Goal: Communication & Community: Answer question/provide support

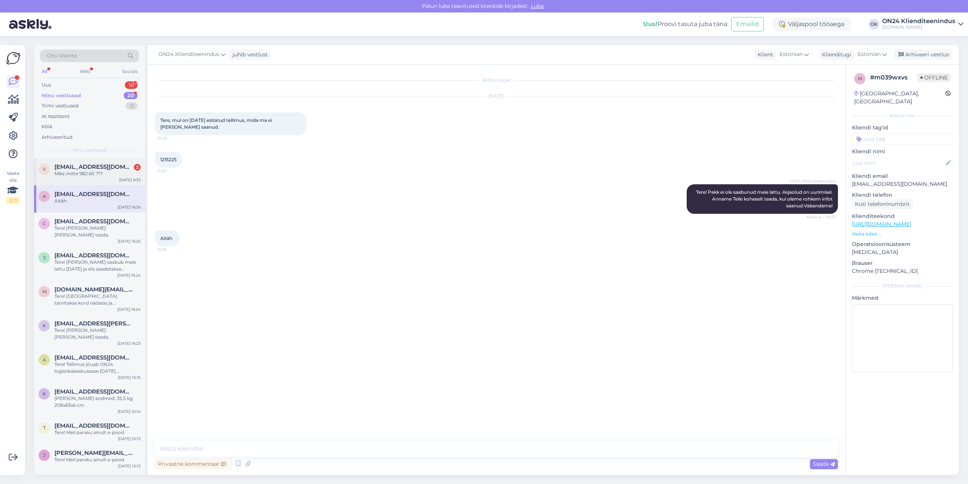
click at [81, 172] on div "Miks mitte 982.60 ???" at bounding box center [97, 173] width 86 height 7
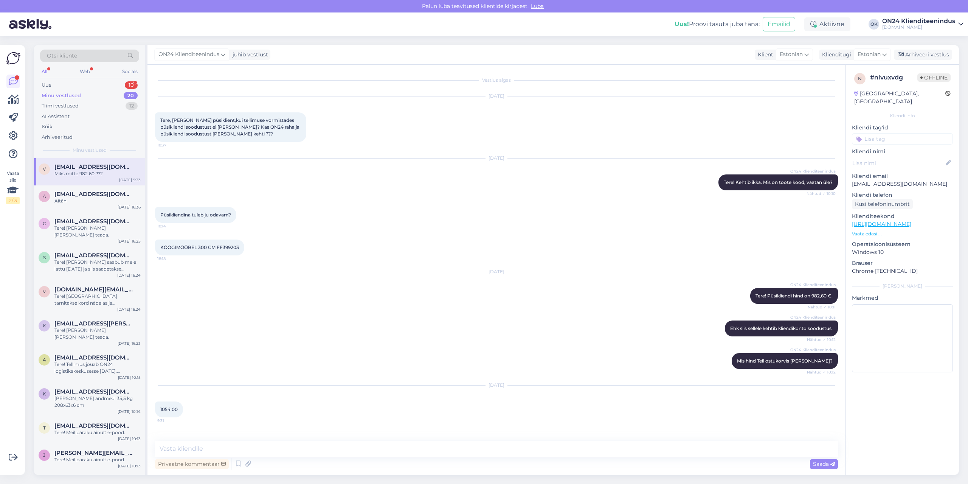
scroll to position [24, 0]
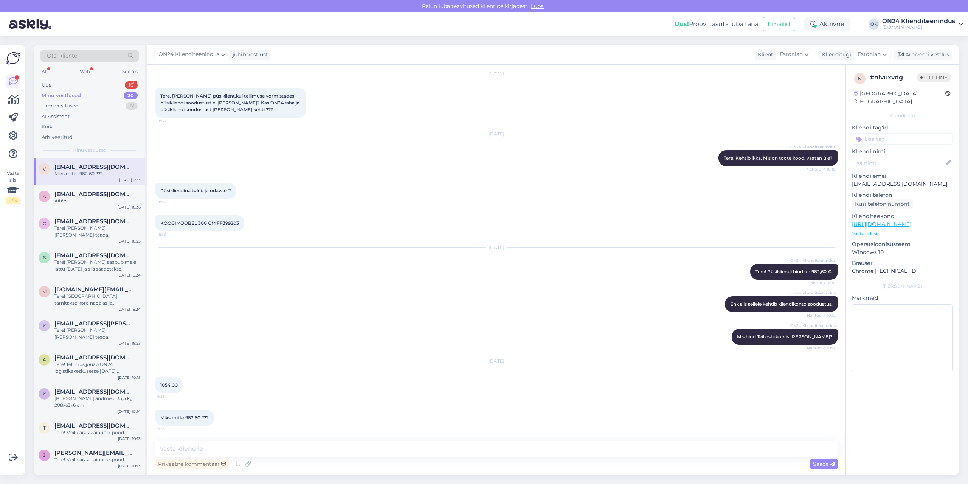
click at [890, 180] on p "[EMAIL_ADDRESS][DOMAIN_NAME]" at bounding box center [902, 184] width 101 height 8
copy p "[EMAIL_ADDRESS][DOMAIN_NAME]"
click at [234, 225] on span "KÖÖGIMÖÖBEL 300 CM FF399203" at bounding box center [199, 223] width 79 height 6
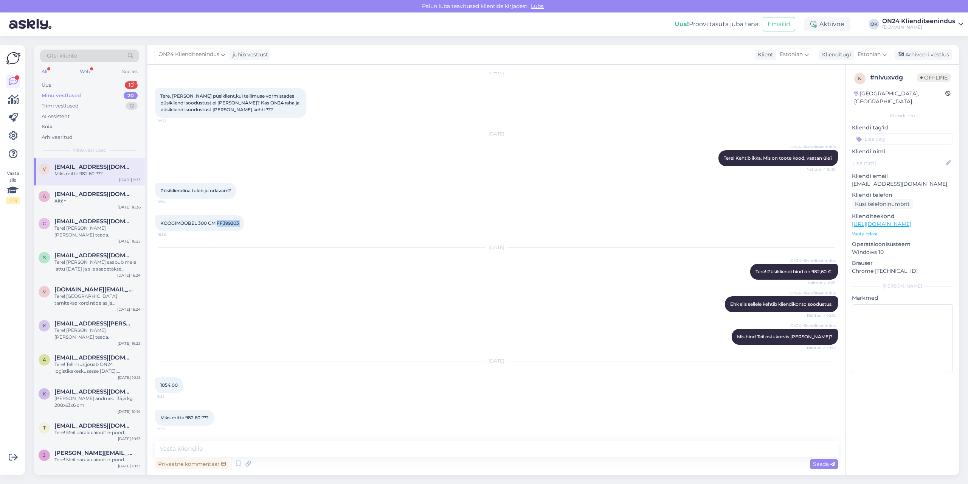
click at [234, 225] on span "KÖÖGIMÖÖBEL 300 CM FF399203" at bounding box center [199, 223] width 79 height 6
copy div "FF399203 18:18"
click at [344, 445] on textarea at bounding box center [496, 449] width 683 height 16
type textarea "Tere! Kas olite ikka sisse logitud?"
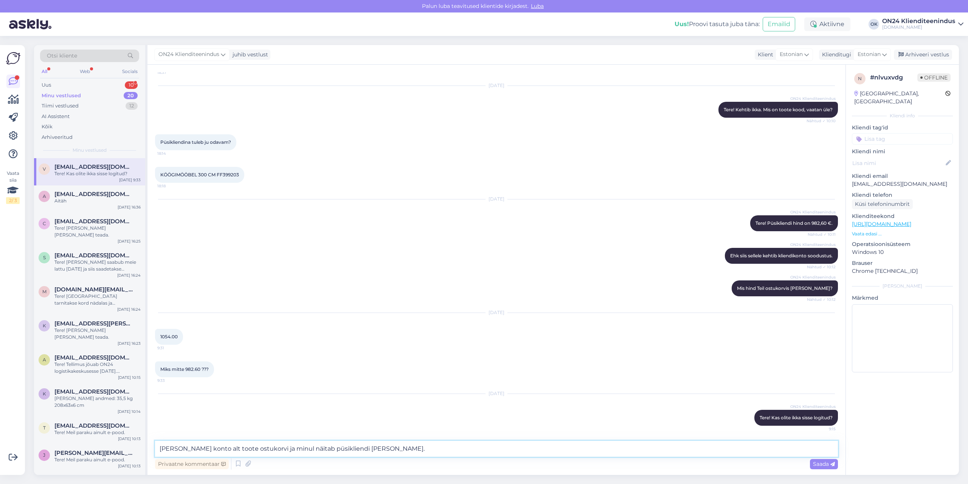
type textarea "[PERSON_NAME] konto alt toote ostukorvi ja minul näitab püsikliendi [PERSON_NAM…"
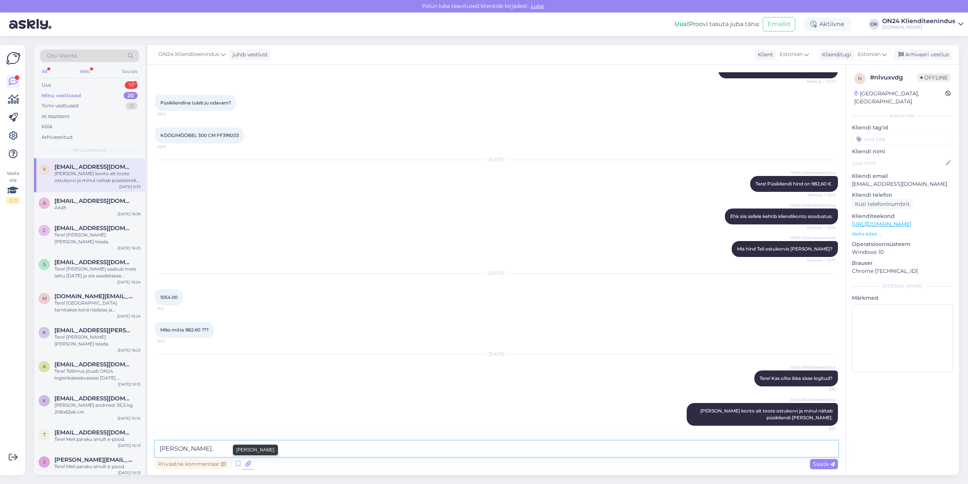
type textarea "[PERSON_NAME]."
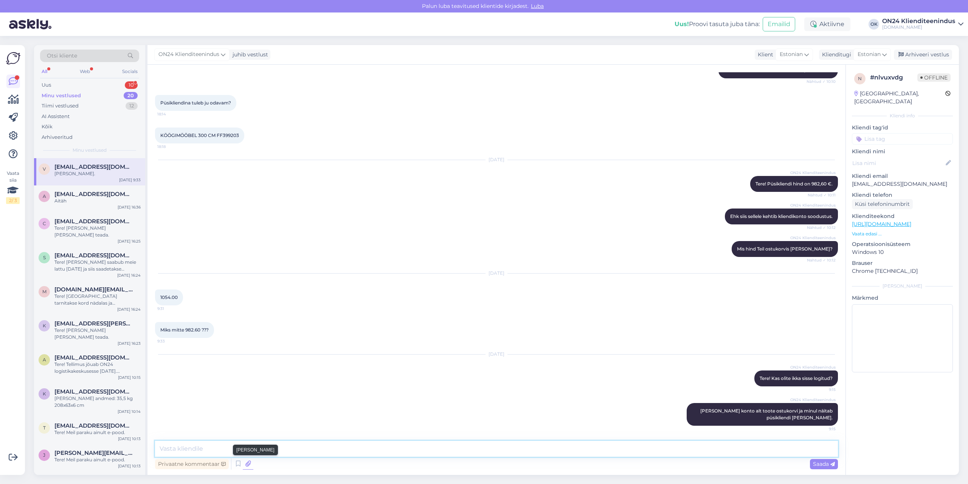
scroll to position [144, 0]
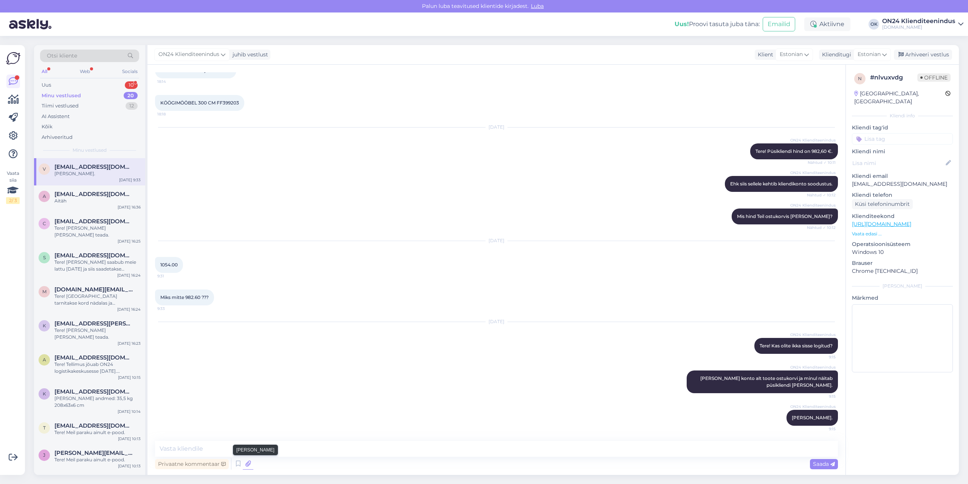
click at [250, 462] on icon at bounding box center [248, 463] width 11 height 11
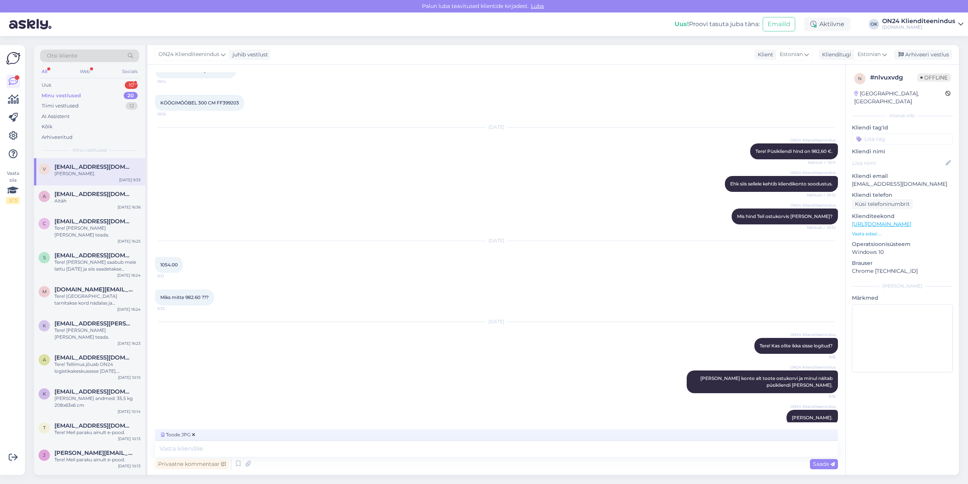
scroll to position [156, 0]
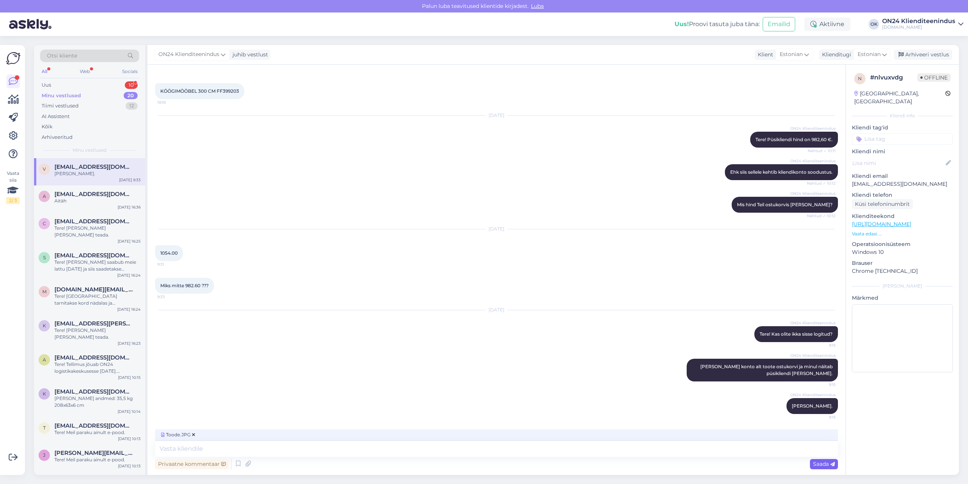
click at [819, 461] on span "Saada" at bounding box center [824, 463] width 22 height 7
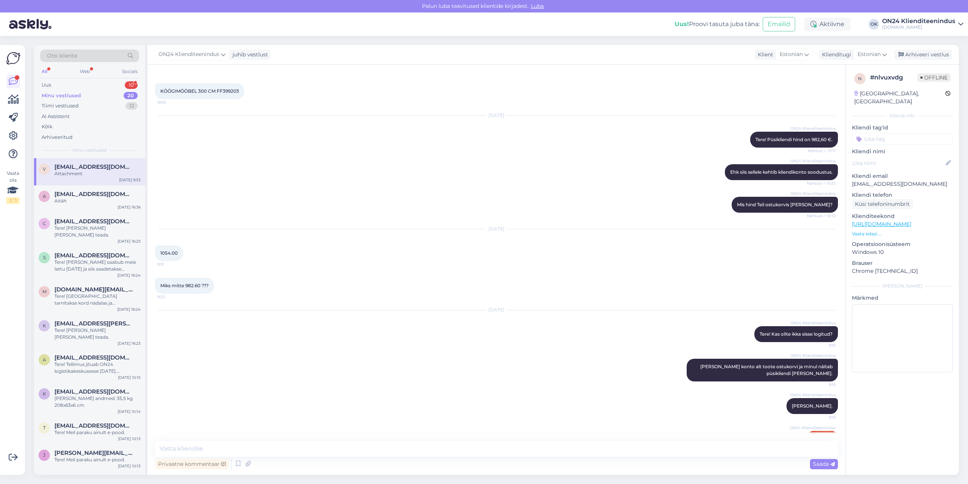
scroll to position [192, 0]
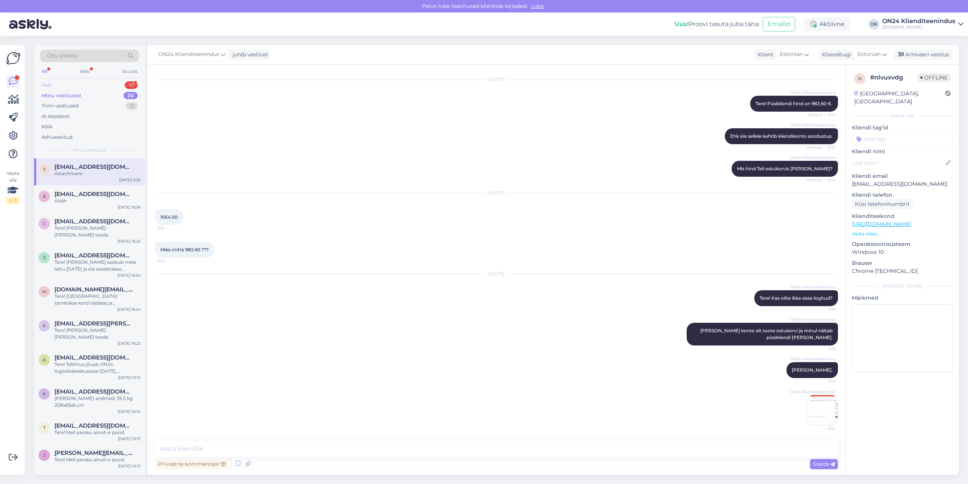
click at [54, 82] on div "Uus 10" at bounding box center [89, 85] width 99 height 11
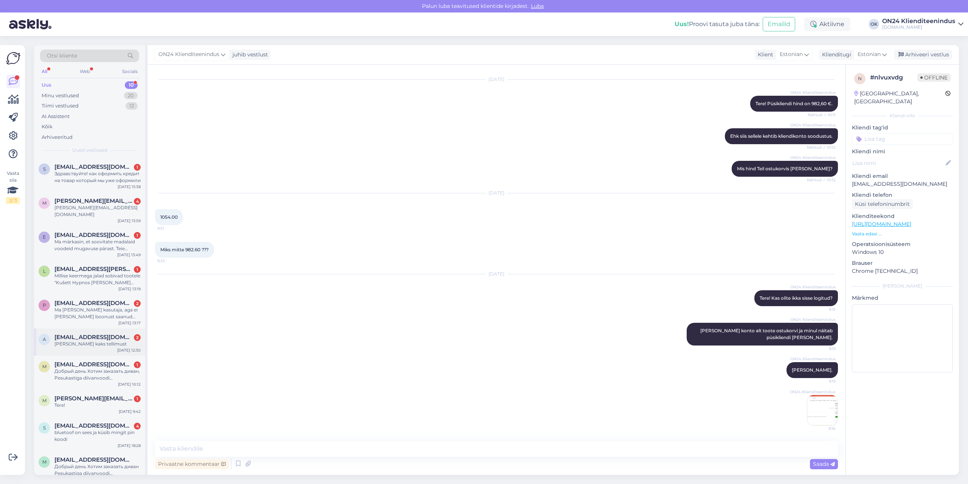
scroll to position [3, 0]
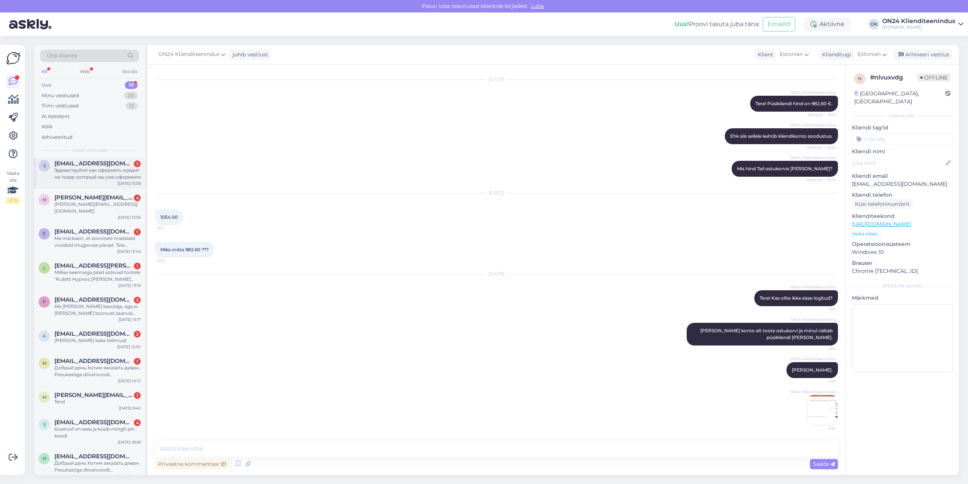
click at [76, 172] on div "Здравствуйте! как оформить кредит на товар который мы уже оформили" at bounding box center [97, 174] width 86 height 14
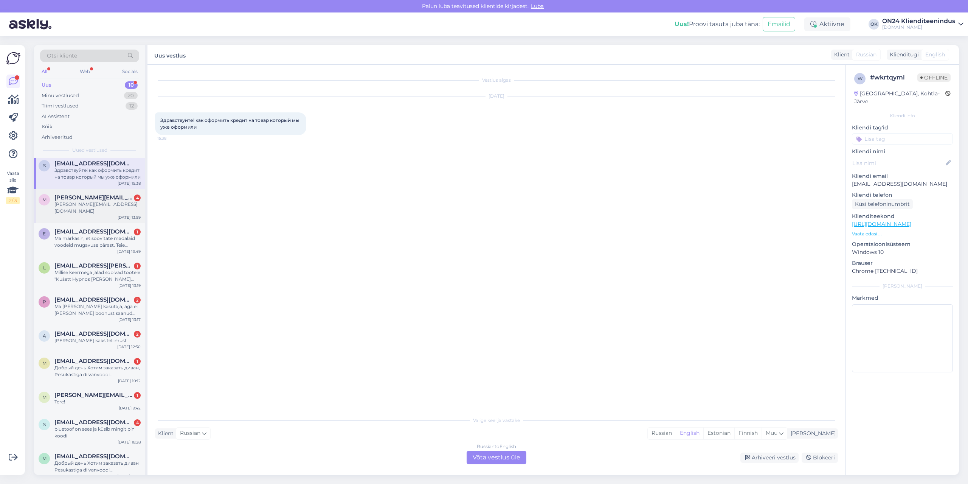
click at [83, 200] on span "[PERSON_NAME][EMAIL_ADDRESS][DOMAIN_NAME]" at bounding box center [93, 197] width 79 height 7
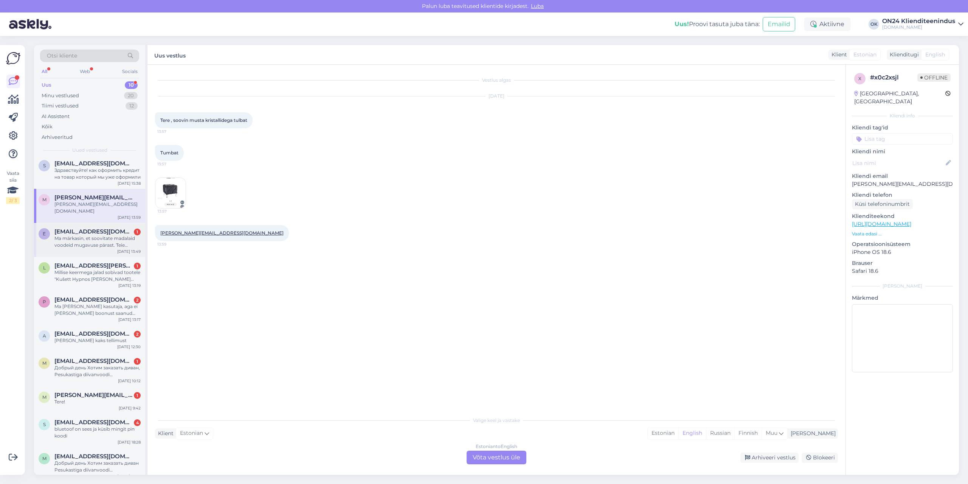
click at [85, 235] on div "Ma märkasin, et soovitate madalaid voodeid mugavuse pärast. Teie sisekujundajad…" at bounding box center [97, 242] width 86 height 14
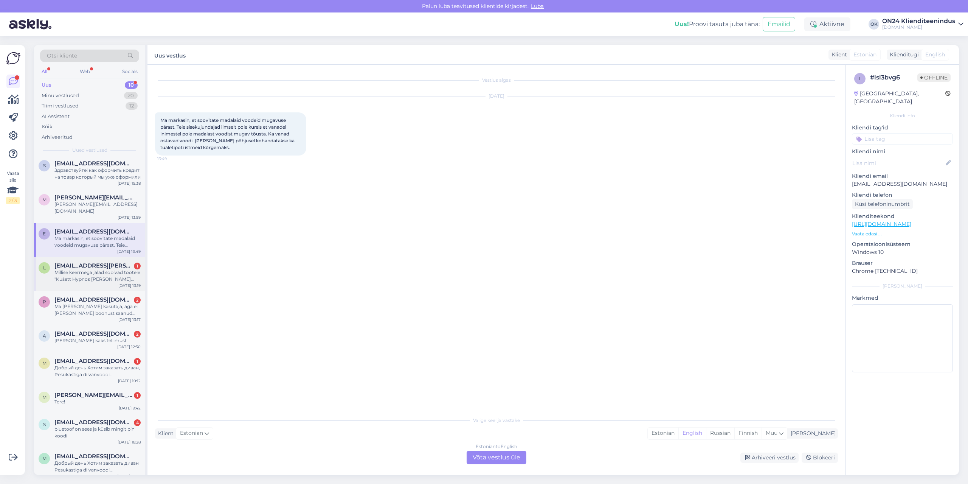
click at [86, 269] on div "Millise keermega jalad sobivad tootele "Kušett Hypnos [PERSON_NAME] topeltvedru…" at bounding box center [97, 276] width 86 height 14
click at [86, 296] on span "[EMAIL_ADDRESS][DOMAIN_NAME]" at bounding box center [93, 299] width 79 height 7
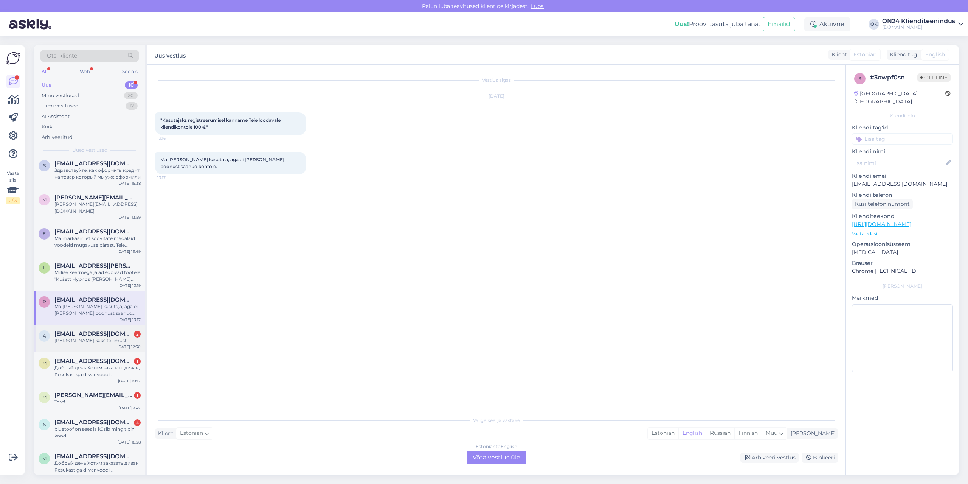
click at [85, 338] on div "a [EMAIL_ADDRESS][DOMAIN_NAME] 2 [PERSON_NAME] kaks tellimust [DATE] 12:30" at bounding box center [89, 338] width 111 height 27
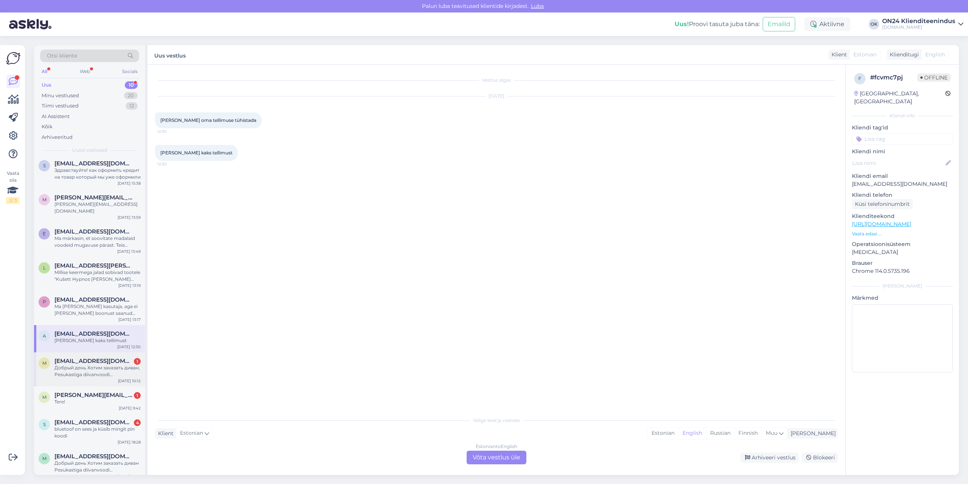
click at [84, 357] on span "[EMAIL_ADDRESS][DOMAIN_NAME]" at bounding box center [93, 360] width 79 height 7
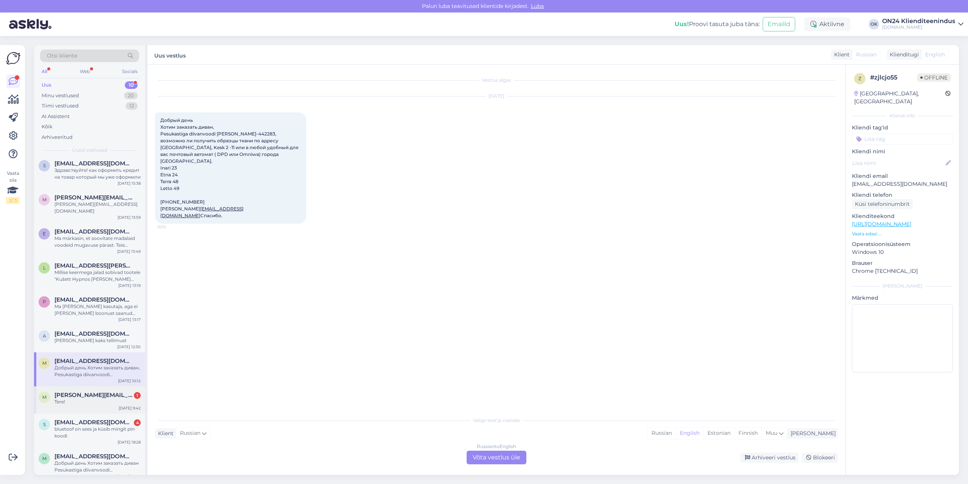
click at [83, 398] on div "Tere!" at bounding box center [97, 401] width 86 height 7
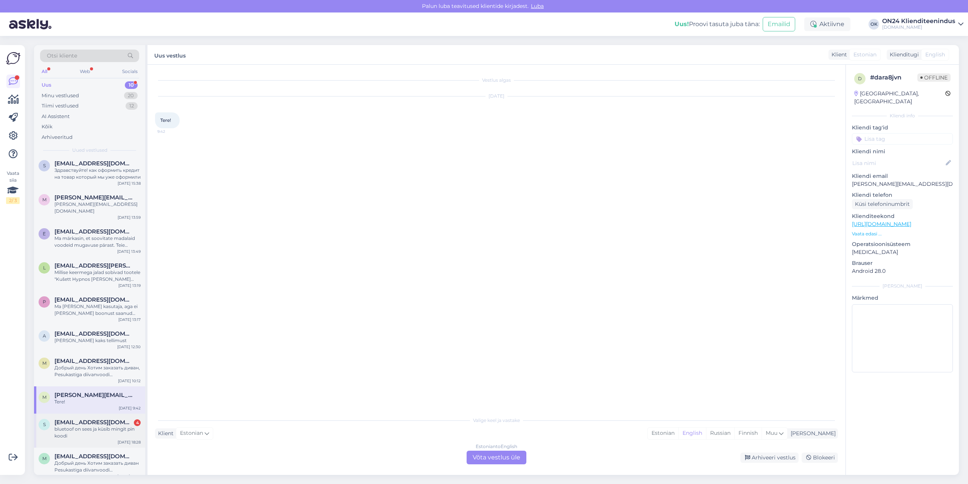
click at [81, 425] on div "bluetoof on sees ja küsib mingit pin koodi" at bounding box center [97, 432] width 86 height 14
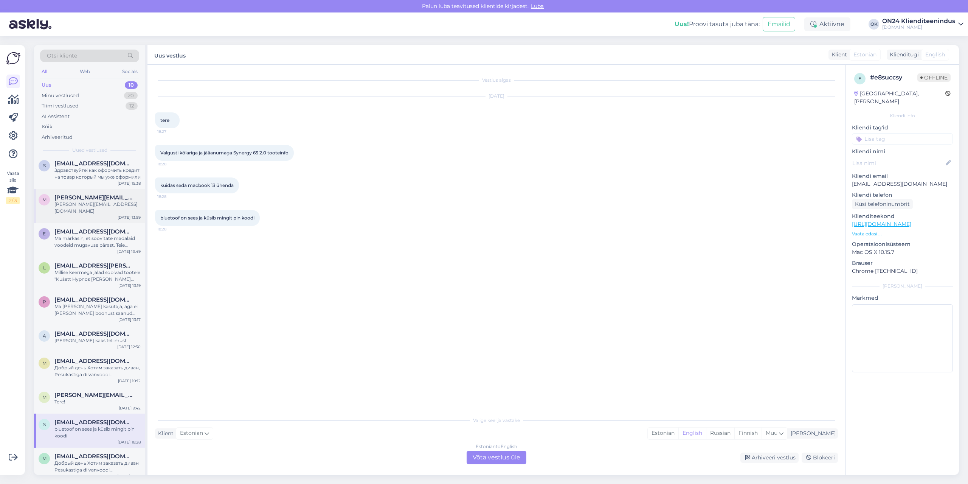
click at [67, 191] on div "m [PERSON_NAME][EMAIL_ADDRESS][DOMAIN_NAME] [DOMAIN_NAME][EMAIL_ADDRESS][DOMAIN…" at bounding box center [89, 206] width 111 height 34
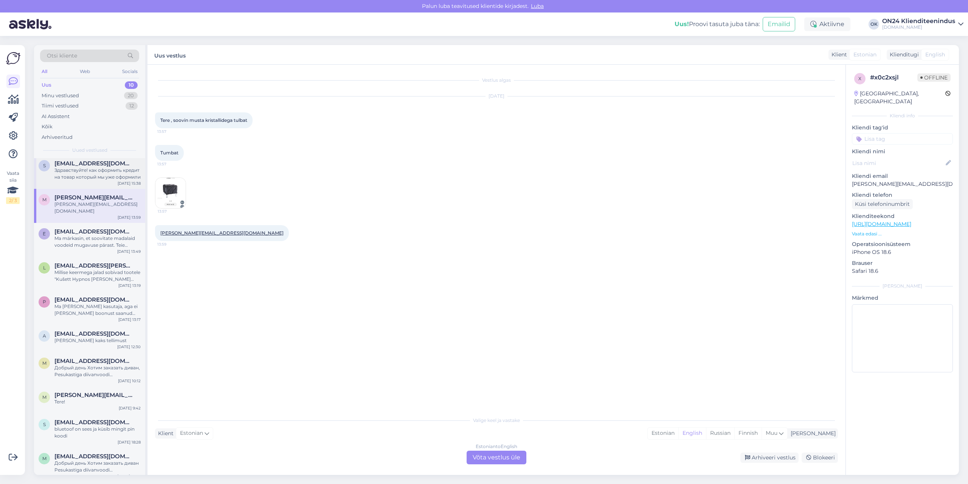
click at [74, 174] on div "Здравствуйте! как оформить кредит на товар который мы уже оформили" at bounding box center [97, 174] width 86 height 14
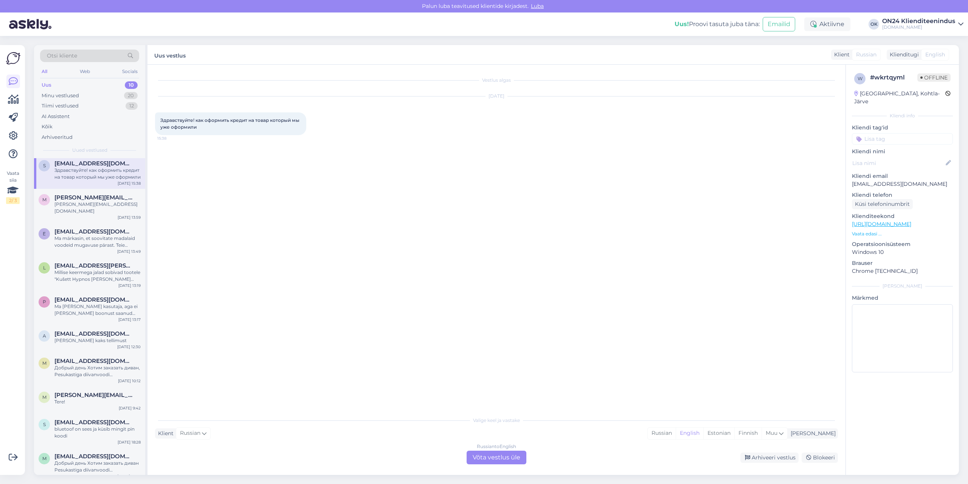
click at [896, 180] on p "[EMAIL_ADDRESS][DOMAIN_NAME]" at bounding box center [902, 184] width 101 height 8
copy p "[EMAIL_ADDRESS][DOMAIN_NAME]"
click at [734, 436] on div "Estonian" at bounding box center [718, 432] width 31 height 11
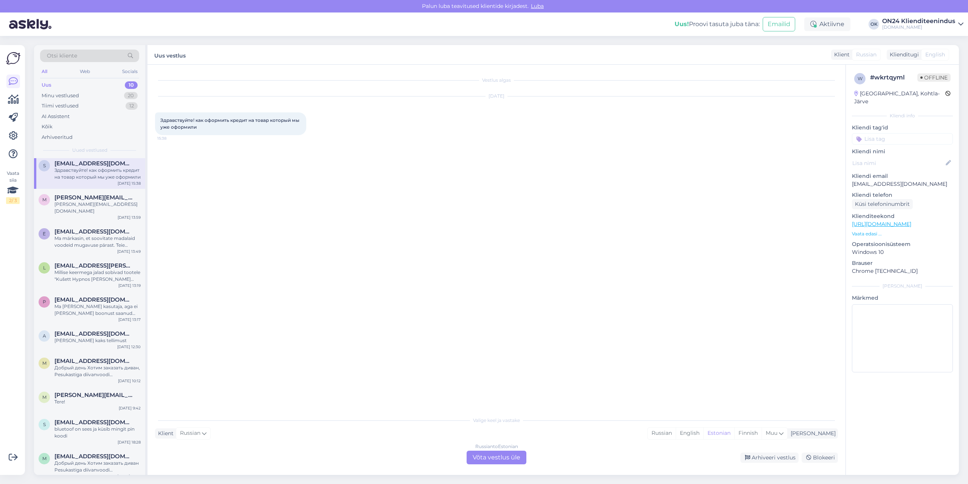
click at [518, 463] on div "Russian to Estonian Võta vestlus üle" at bounding box center [497, 457] width 60 height 14
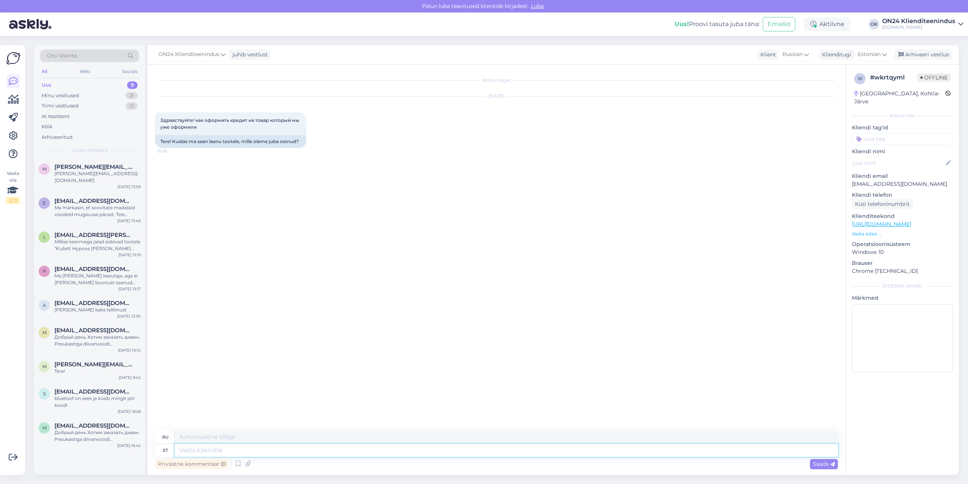
click at [610, 453] on textarea at bounding box center [506, 450] width 663 height 13
type textarea "Tere!"
type textarea "Привет!"
type textarea "Tere! Kas T"
type textarea "Привет! Это"
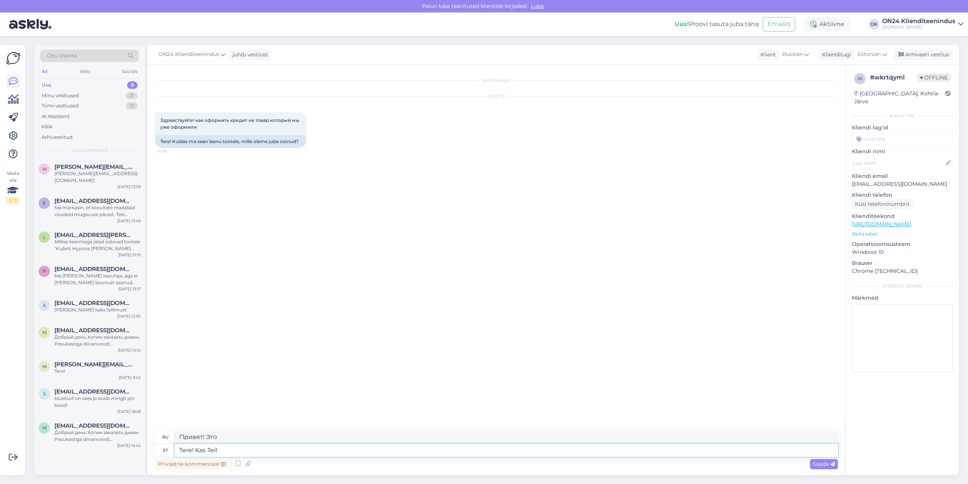
type textarea "Tere! Kas Teil o"
type textarea "Здравствуйте! У вас есть?"
type textarea "Tere! Kas Teil on tellimus ole"
type textarea "Здравствуйте! У вас есть заказ?"
type textarea "Tere! Kas Teil on tellimus olemas? [PERSON_NAME]"
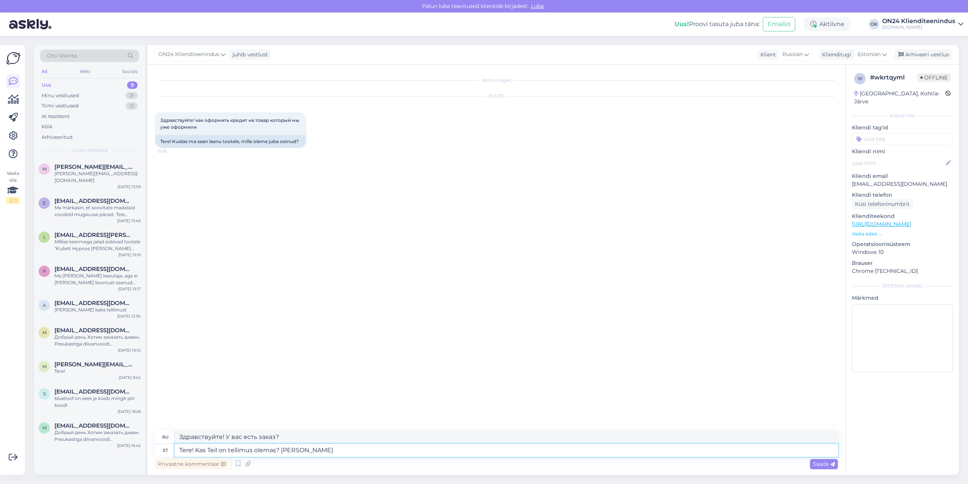
type textarea "Здравствуйте! У вас есть заказ? Если"
type textarea "Tere! Kas Teil on tellimus olemas? Kui jah si"
type textarea "Здравствуйте! У вас есть заказ? Если да, то"
type textarea "Tere! Kas Teil on tellimus olemas? Kui jah siis mis o"
type textarea "Здравствуйте! У вас есть заказ? Если да, то какой?"
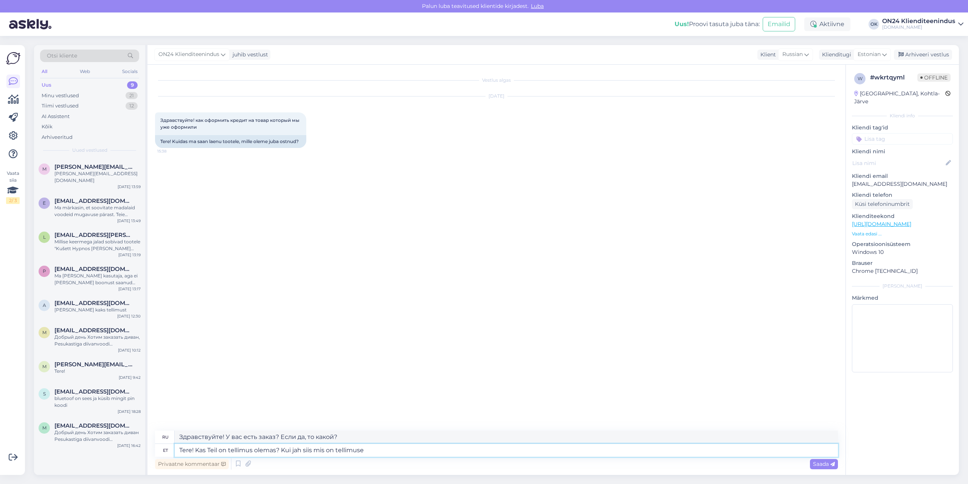
type textarea "Tere! Kas Teil on tellimus olemas? Kui jah siis mis on tellimuse n"
type textarea "Здравствуйте! У вас есть заказ? Если да, то какой номер заказа?"
type textarea "Tere! Kas Teil on tellimus olemas? Kui jah siis mis on tellimuse number?"
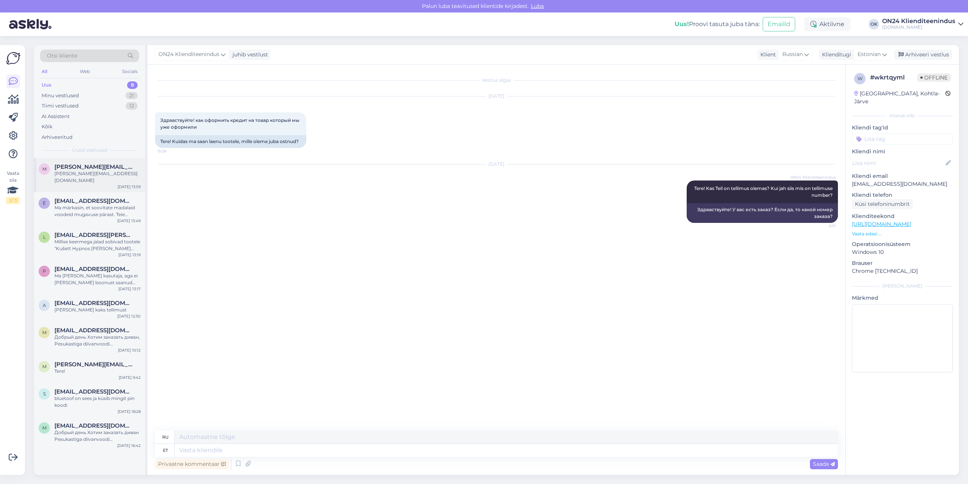
click at [59, 168] on span "[PERSON_NAME][EMAIL_ADDRESS][DOMAIN_NAME]" at bounding box center [93, 166] width 79 height 7
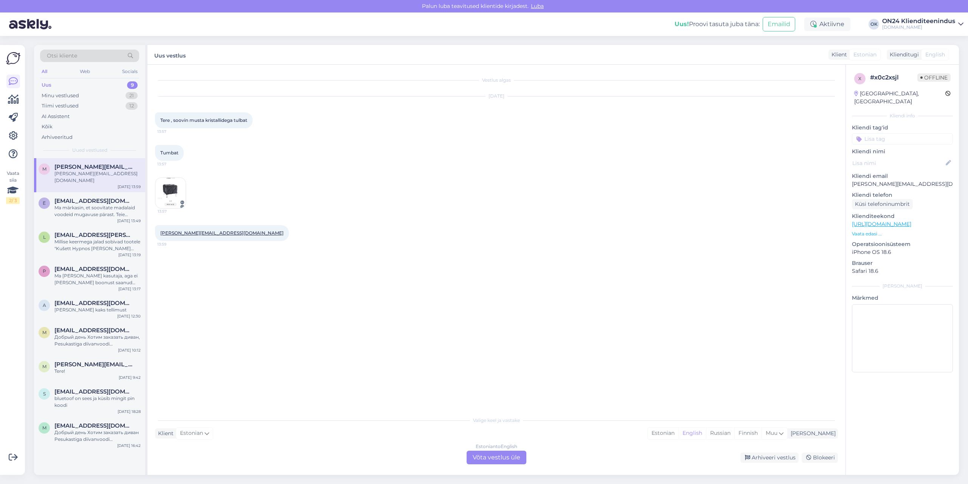
click at [170, 191] on img at bounding box center [170, 193] width 30 height 30
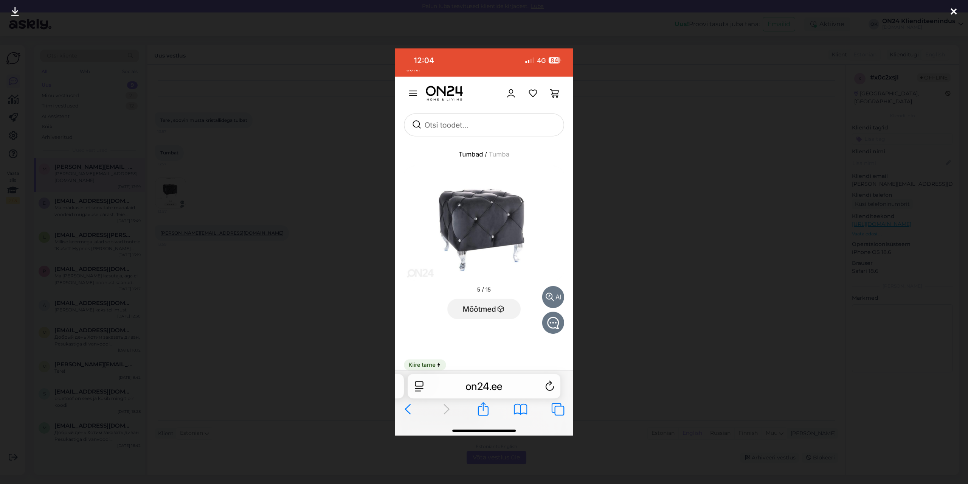
click at [246, 194] on div at bounding box center [484, 242] width 968 height 484
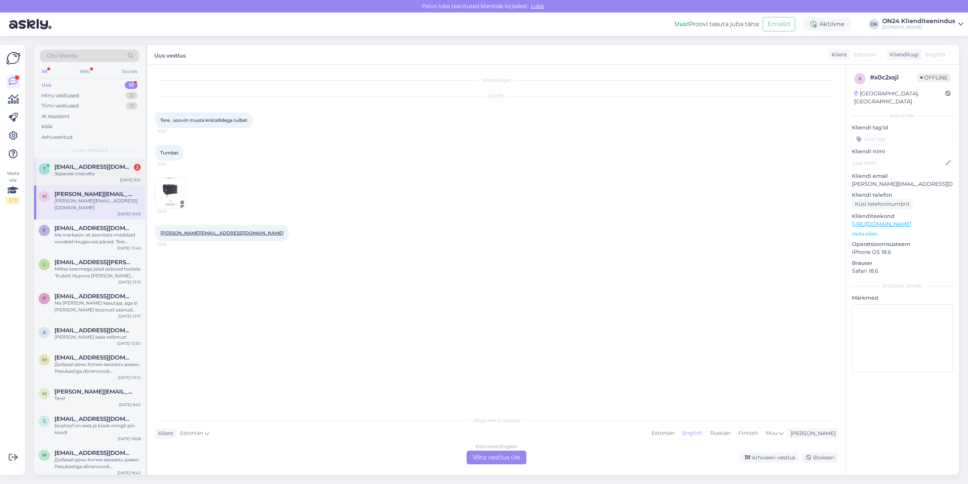
click at [101, 177] on div "Заранее спасибо" at bounding box center [97, 173] width 86 height 7
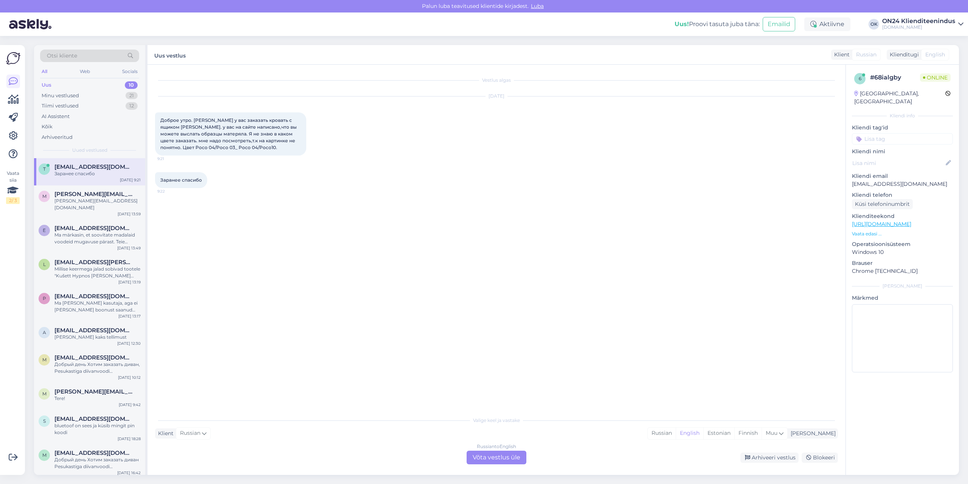
click at [509, 237] on div "Vestlus algas [DATE] Доброе утро. [PERSON_NAME] у вас заказать кровать с ящиком…" at bounding box center [500, 238] width 690 height 333
click at [734, 433] on div "Estonian" at bounding box center [718, 432] width 31 height 11
click at [484, 455] on div "Russian to Estonian Võta vestlus üle" at bounding box center [497, 457] width 60 height 14
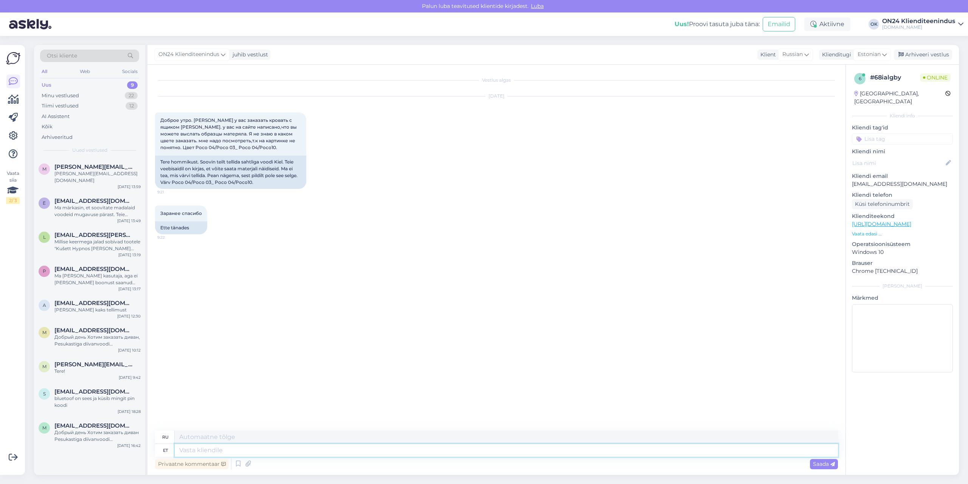
click at [456, 454] on textarea at bounding box center [506, 450] width 663 height 13
type textarea "Tere!"
type textarea "Привет!"
type textarea "Tere! Millisele a"
type textarea "Привет! В какой?"
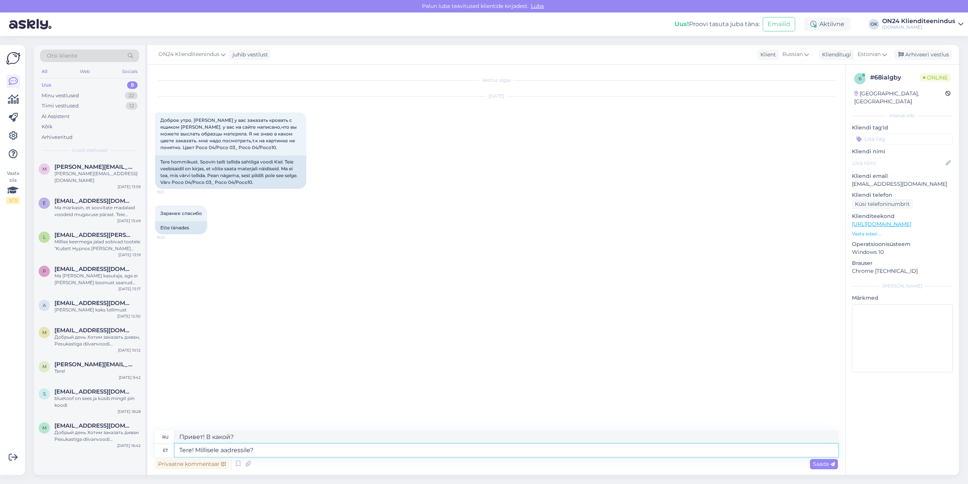
type textarea "Tere! Millisele aadressile?"
type textarea "Здравствуйте! По какому адресу?"
type textarea "Tere! Millisele aadressile soovite k"
type textarea "Здравствуйте! Какой адрес вам нужен?"
type textarea "Tere! Millisele aadressile soovite kanganäidise"
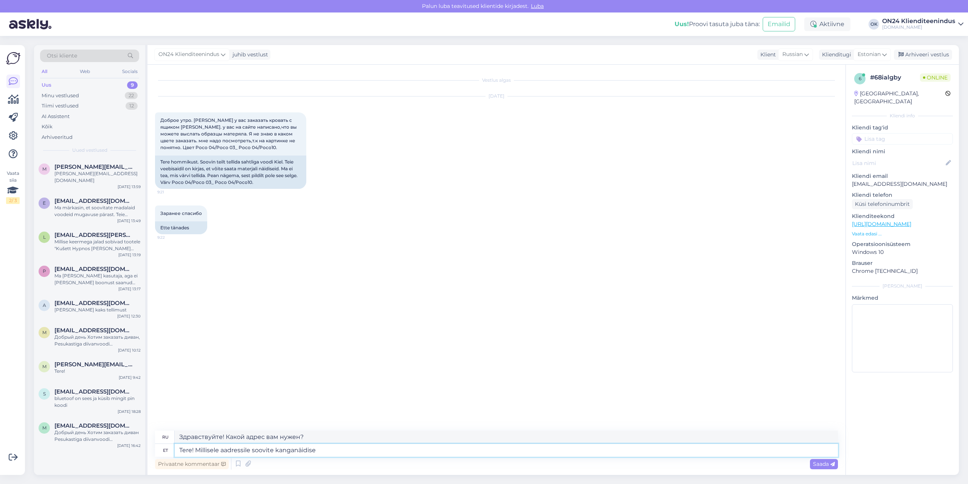
type textarea "Здравствуйте! По какому адресу вы хотите получить образец ткани?"
type textarea "Tere! Millisele aadressile soovite kanganäidiseid?"
type textarea "Здравствуйте! На какой адрес вам отправить образцы тканей?"
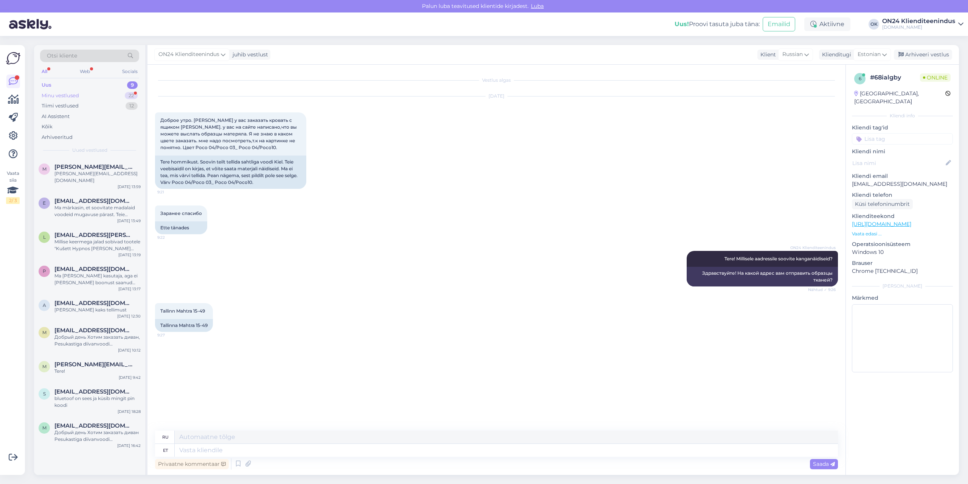
click at [93, 94] on div "Minu vestlused 22" at bounding box center [89, 95] width 99 height 11
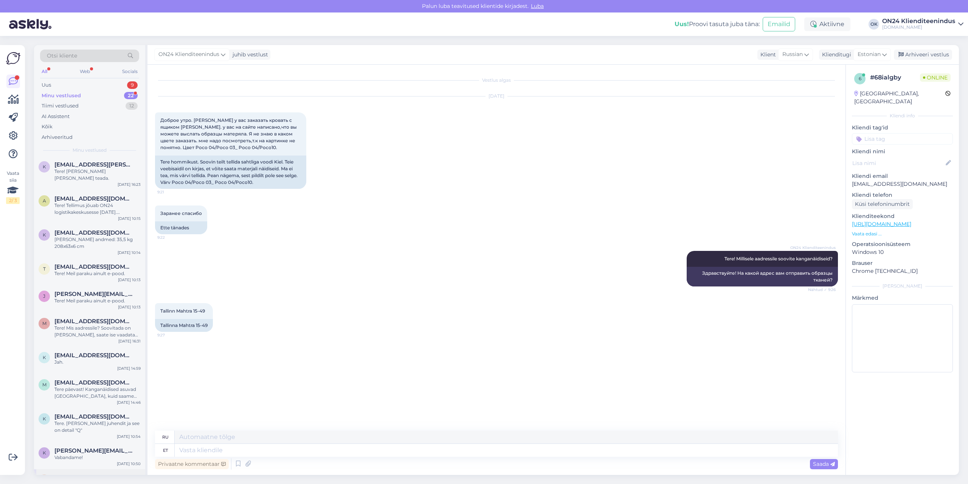
scroll to position [371, 0]
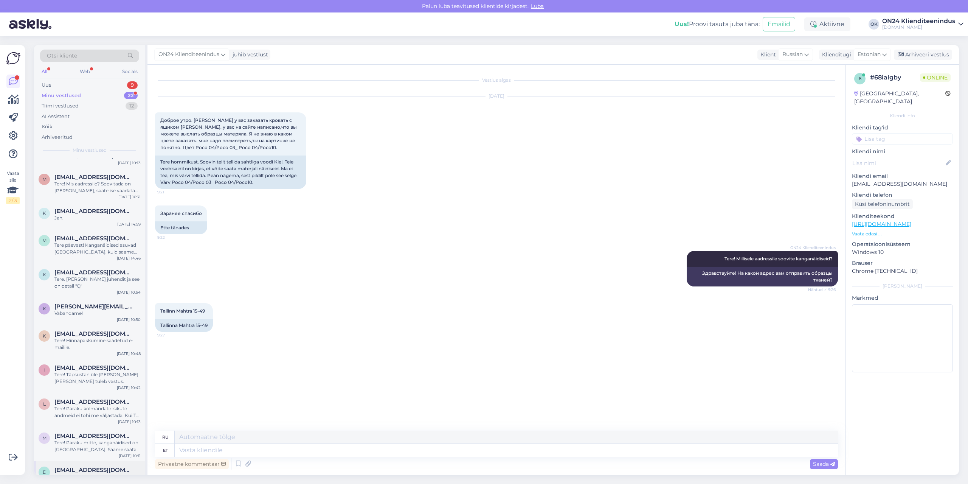
click at [67, 467] on div "e [EMAIL_ADDRESS][DOMAIN_NAME] Tere! uurin [PERSON_NAME] teada. [DATE] 15:48" at bounding box center [89, 474] width 111 height 27
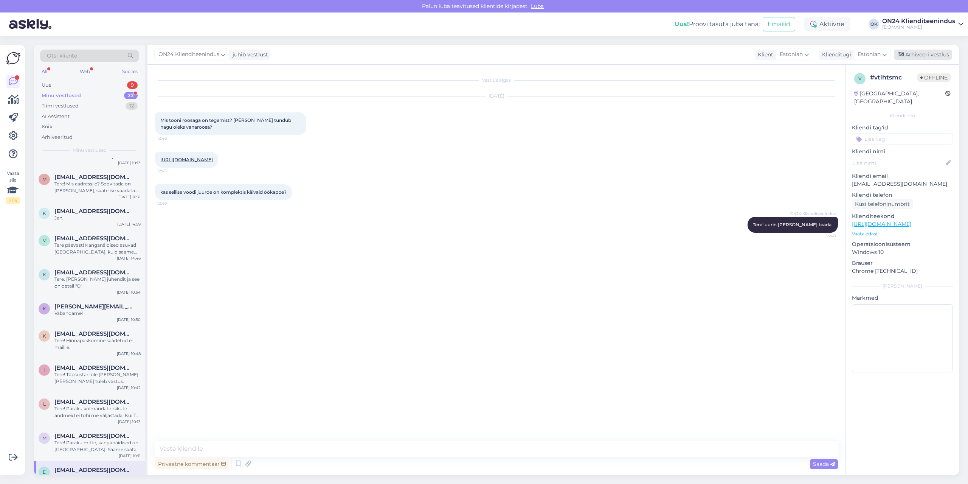
click at [938, 53] on div "Arhiveeri vestlus" at bounding box center [923, 55] width 58 height 10
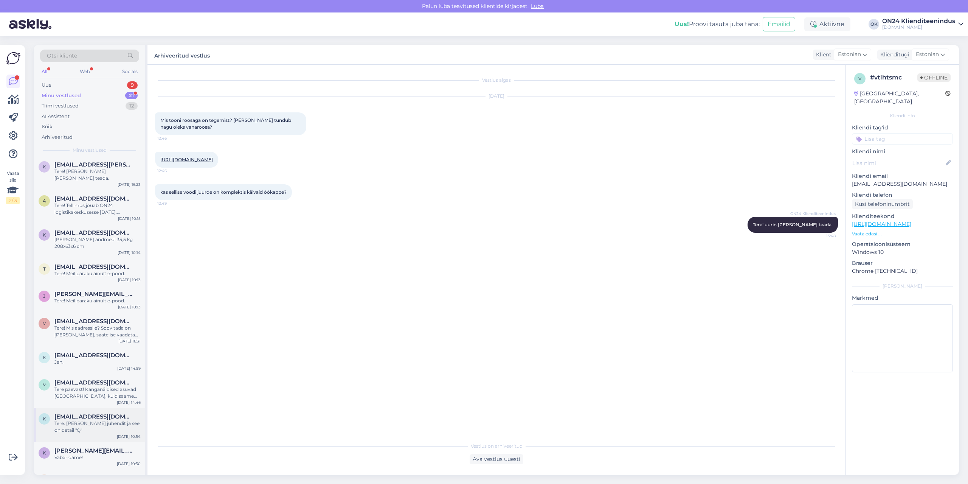
scroll to position [344, 0]
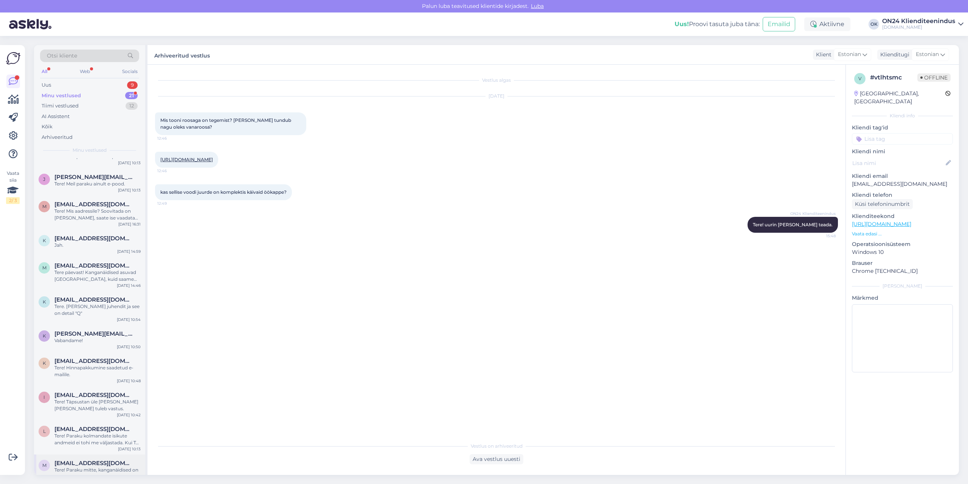
click at [88, 466] on div "Tere! Paraku mitte, kanganäidised on [GEOGRAPHIC_DATA]. Saame saata kodusele aa…" at bounding box center [97, 473] width 86 height 14
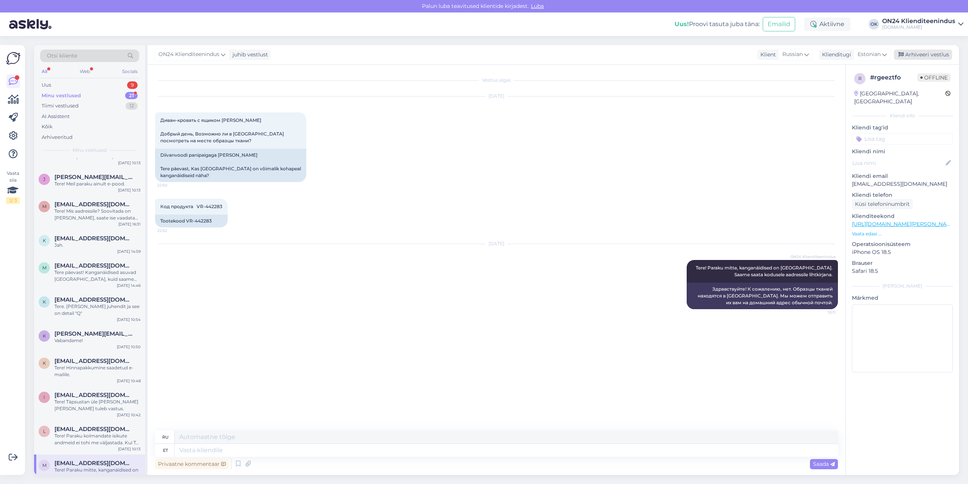
click at [922, 52] on div "Arhiveeri vestlus" at bounding box center [923, 55] width 58 height 10
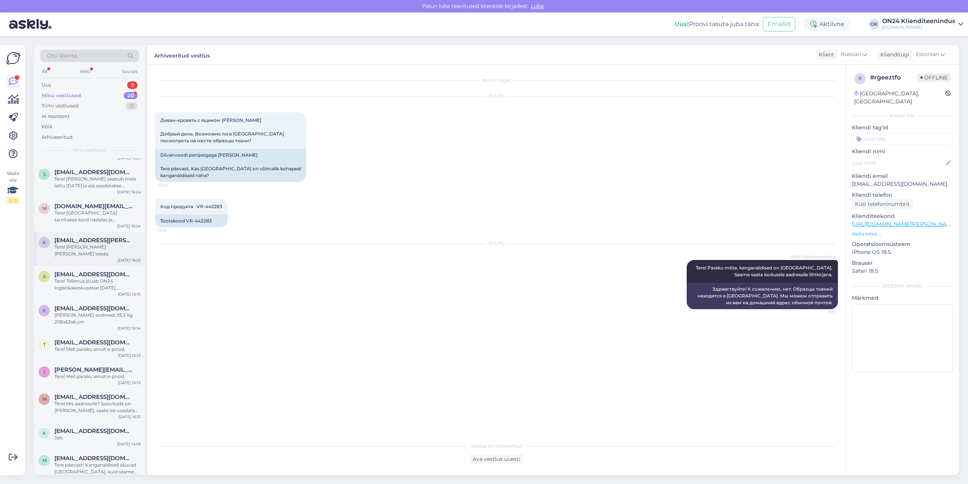
scroll to position [310, 0]
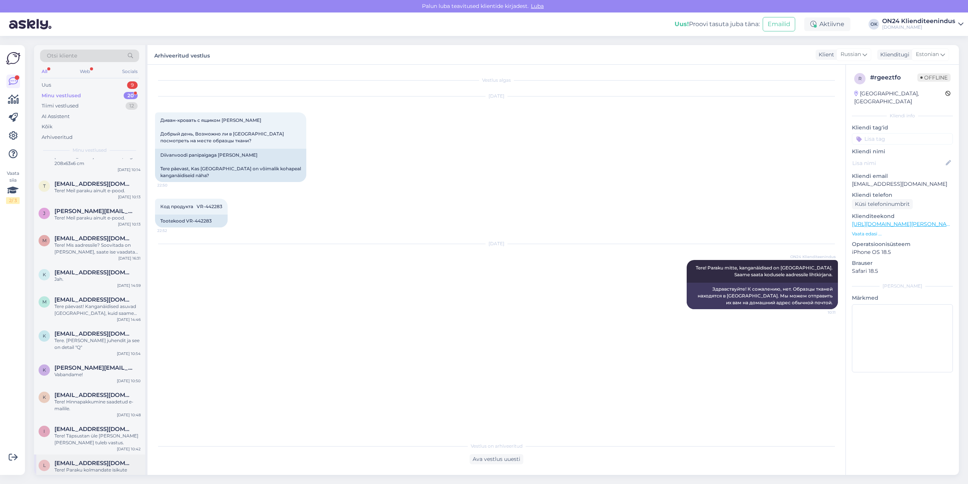
click at [65, 466] on div "Tere! Paraku kolmandate isikute andmeid ei tohi me väljastada. Kui Teil on küsi…" at bounding box center [97, 473] width 86 height 14
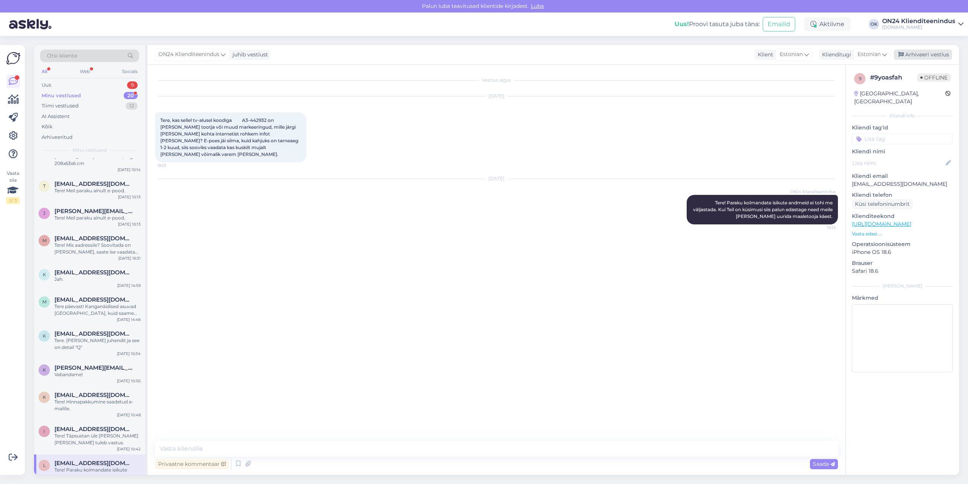
click at [925, 57] on div "Arhiveeri vestlus" at bounding box center [923, 55] width 58 height 10
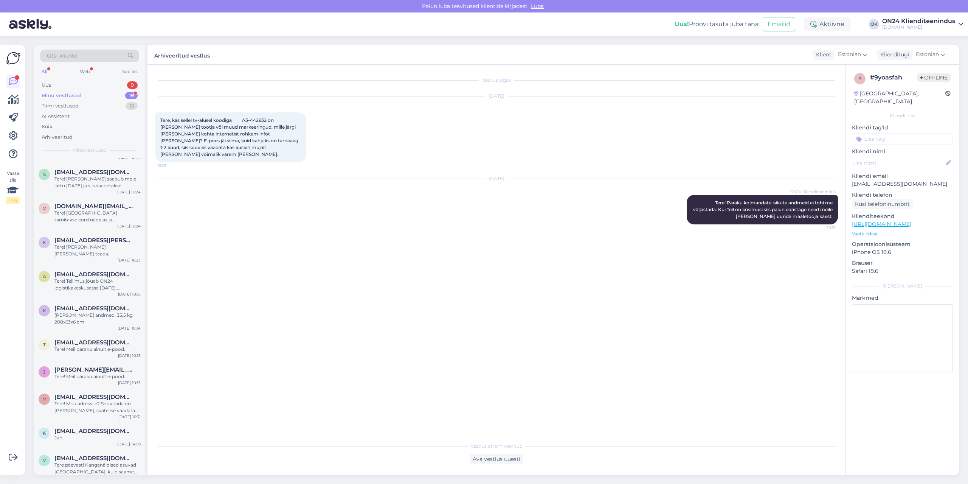
scroll to position [276, 0]
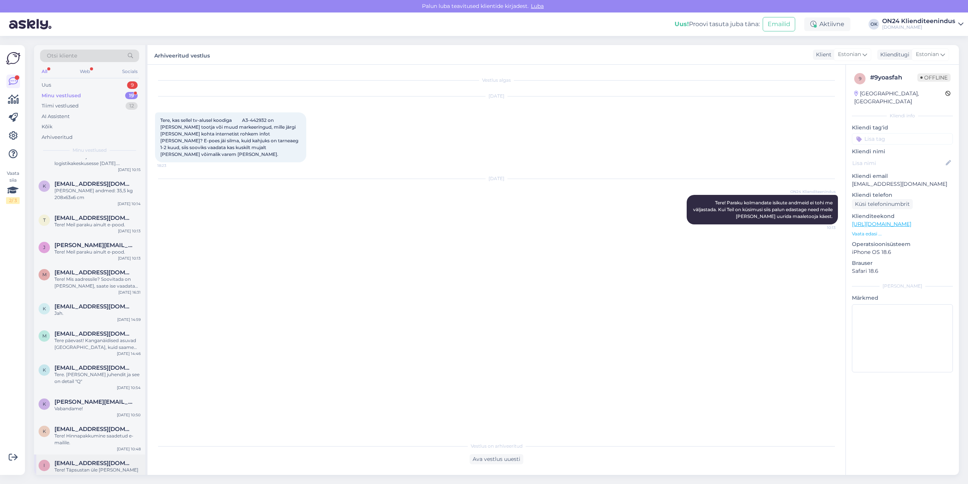
click at [84, 466] on div "Tere! Täpsustan üle [PERSON_NAME] [PERSON_NAME] tuleb vastus." at bounding box center [97, 473] width 86 height 14
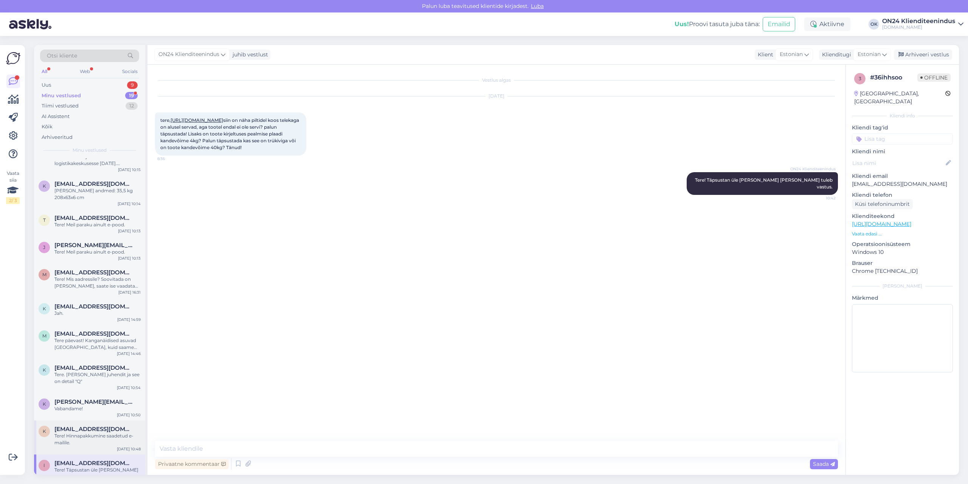
click at [73, 432] on div "Tere! Hinnapakkumine saadetud e-mailile." at bounding box center [97, 439] width 86 height 14
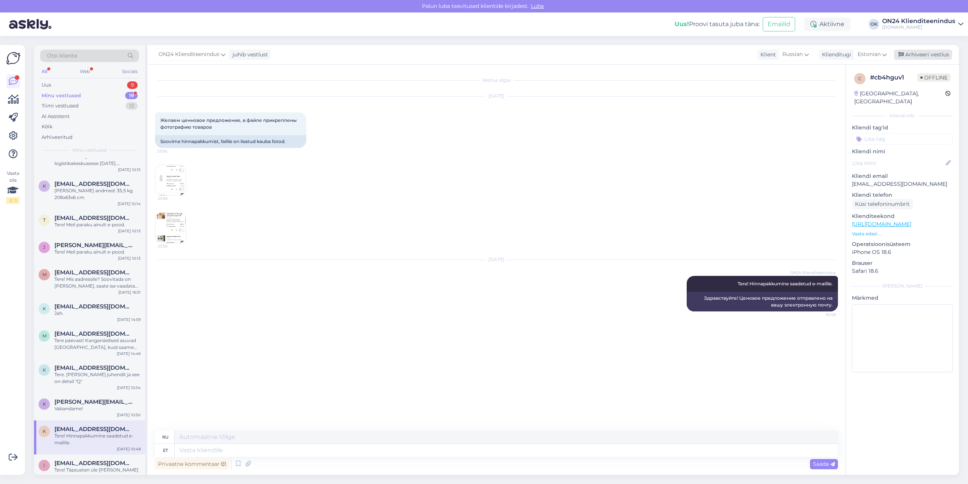
click at [913, 51] on div "Arhiveeri vestlus" at bounding box center [923, 55] width 58 height 10
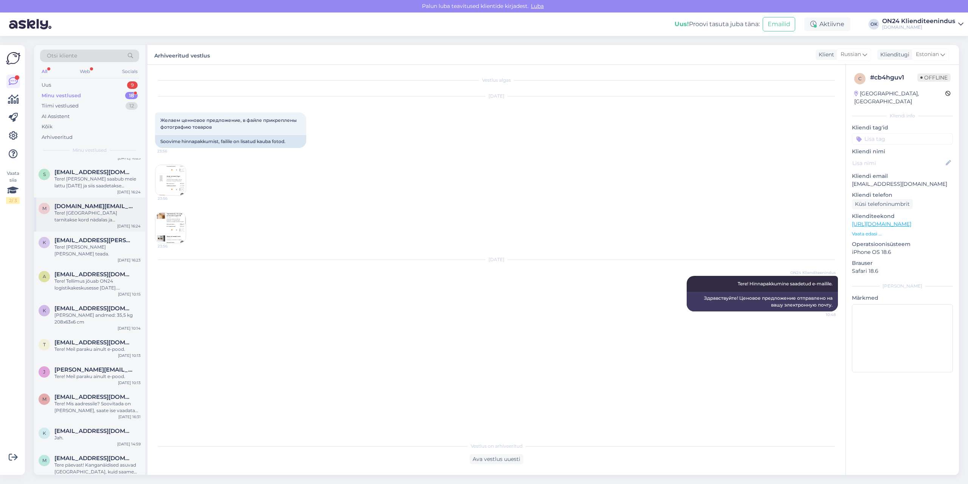
scroll to position [242, 0]
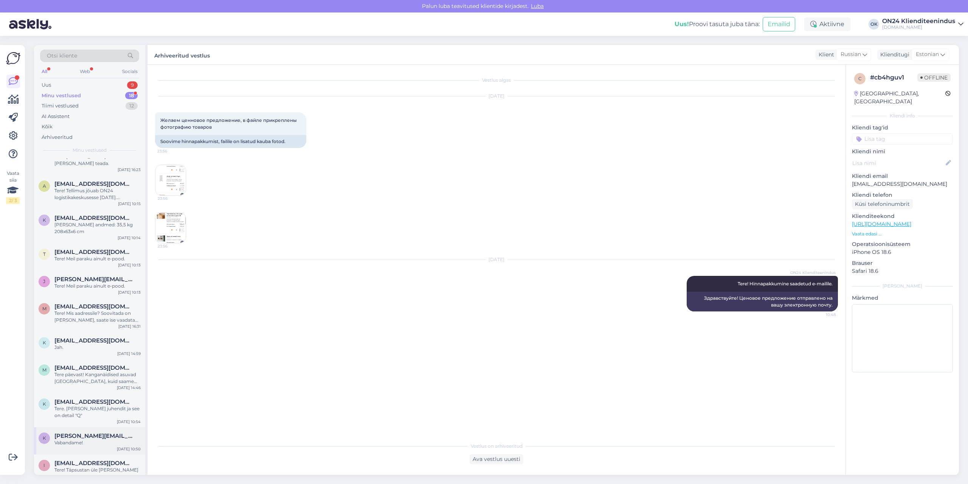
click at [50, 434] on div "k [PERSON_NAME][EMAIL_ADDRESS][DOMAIN_NAME] Vabandame! [DATE] 10:50" at bounding box center [89, 440] width 111 height 27
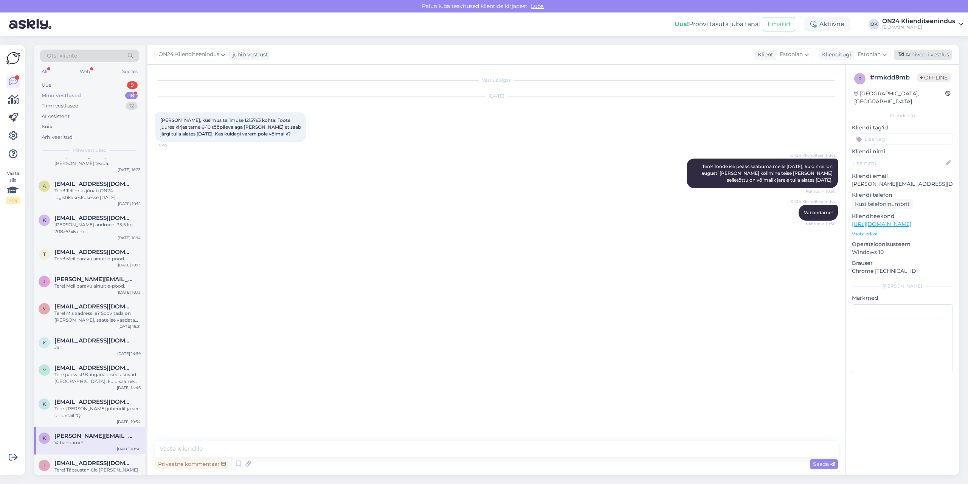
click at [913, 57] on div "Arhiveeri vestlus" at bounding box center [923, 55] width 58 height 10
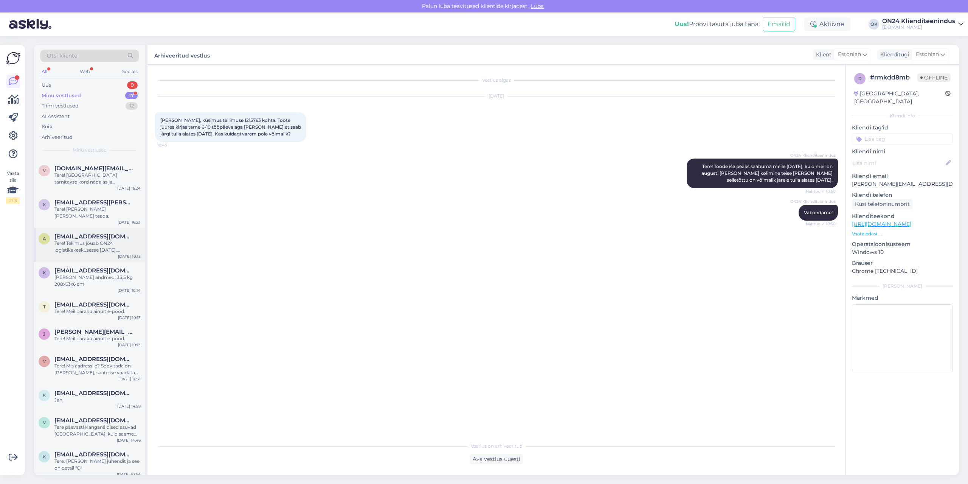
scroll to position [214, 0]
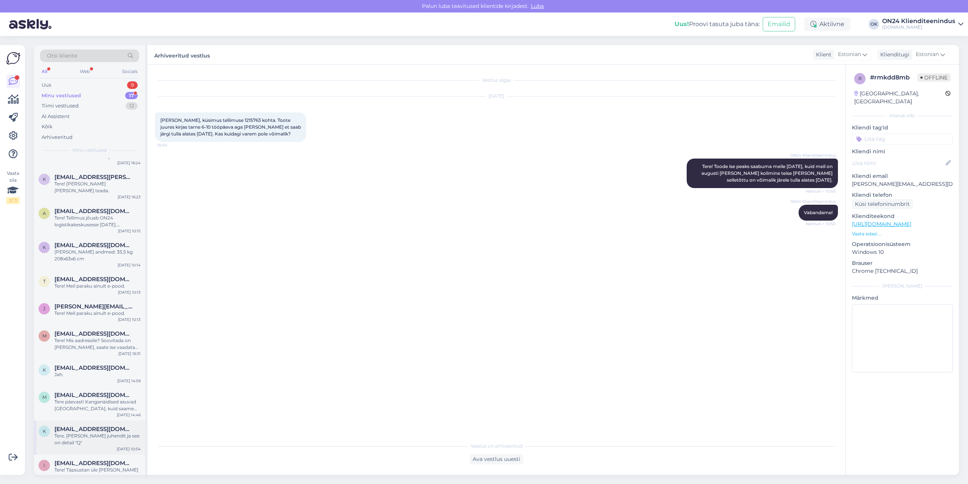
click at [78, 432] on div "Tere. [PERSON_NAME] juhendit ja see on detail "Q"" at bounding box center [97, 439] width 86 height 14
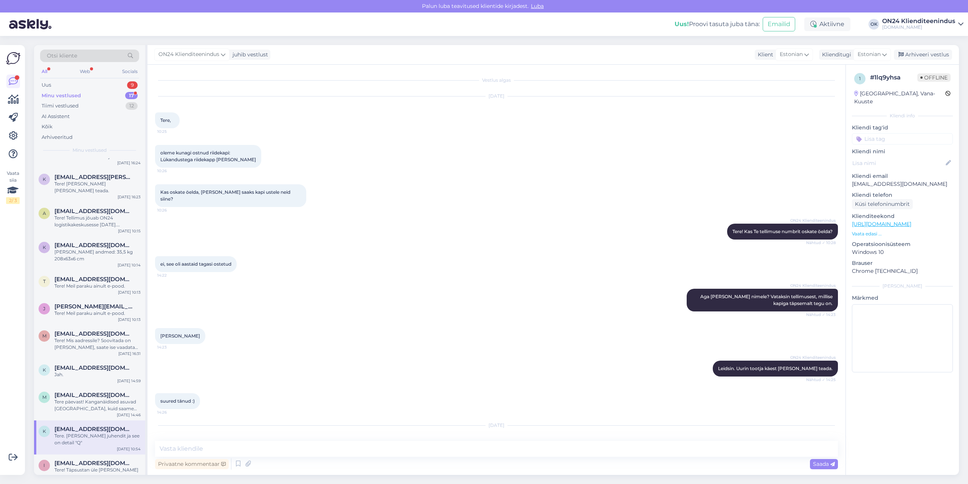
scroll to position [171, 0]
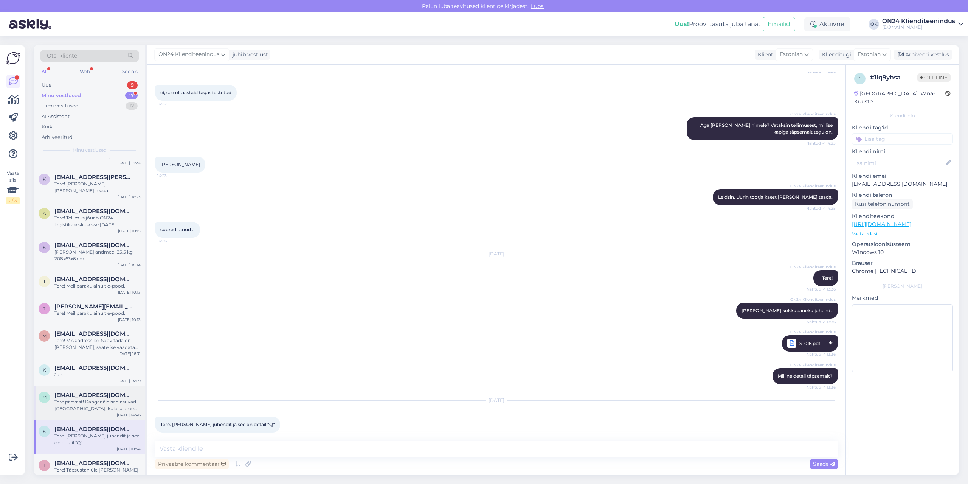
click at [79, 401] on div "m [EMAIL_ADDRESS][DOMAIN_NAME] Tere päevast! Kanganäidised asuvad [GEOGRAPHIC_D…" at bounding box center [89, 403] width 111 height 34
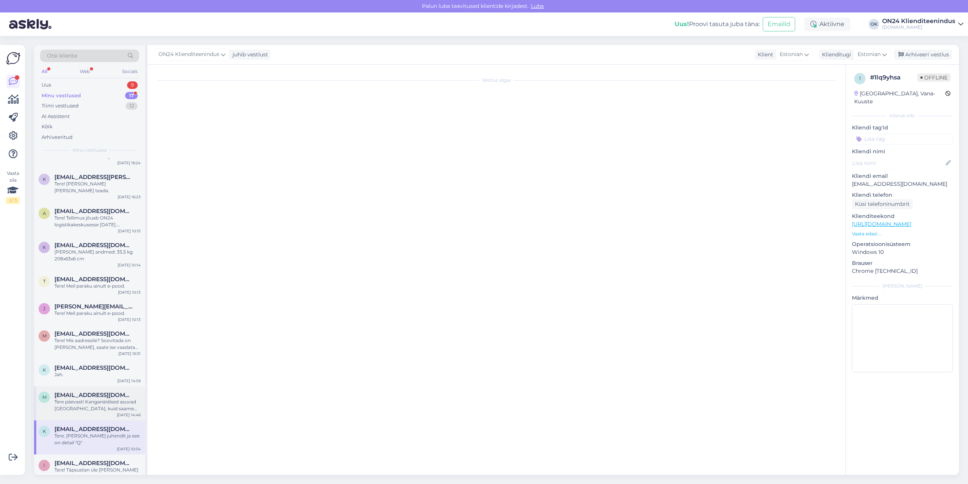
scroll to position [0, 0]
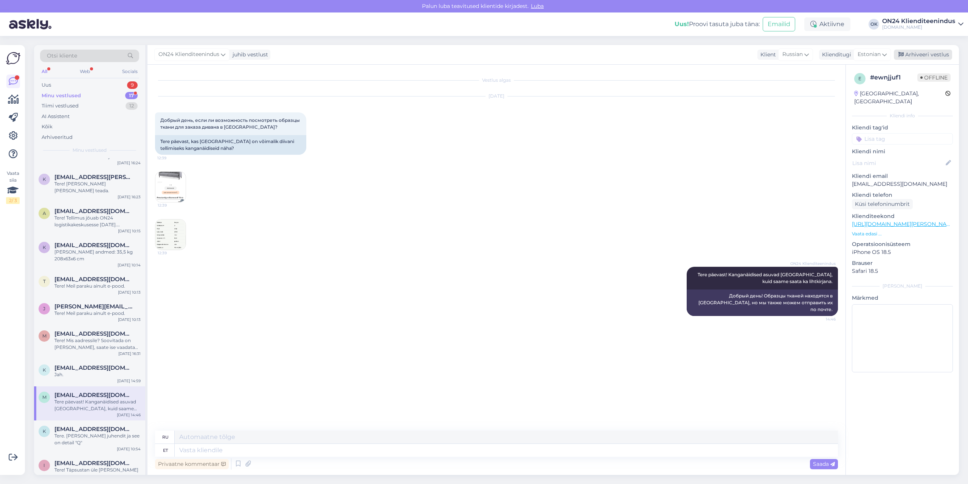
click at [918, 54] on div "Arhiveeri vestlus" at bounding box center [923, 55] width 58 height 10
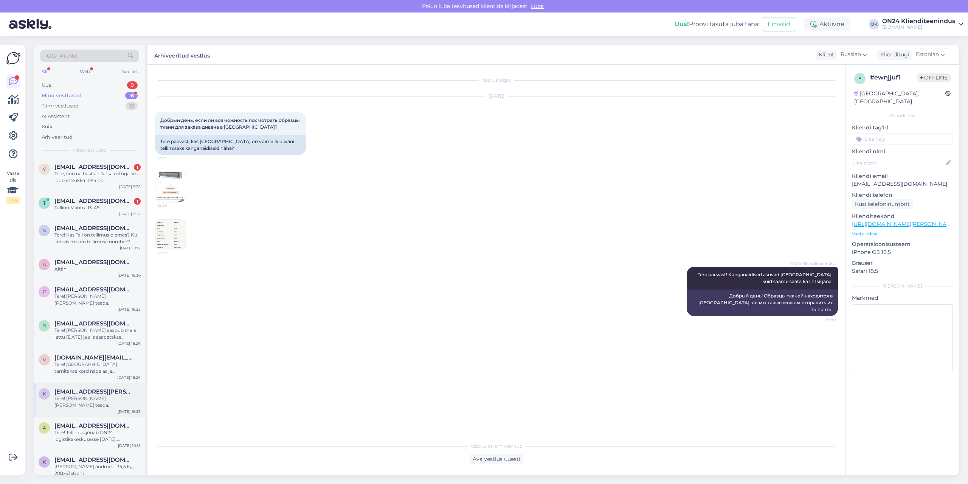
scroll to position [180, 0]
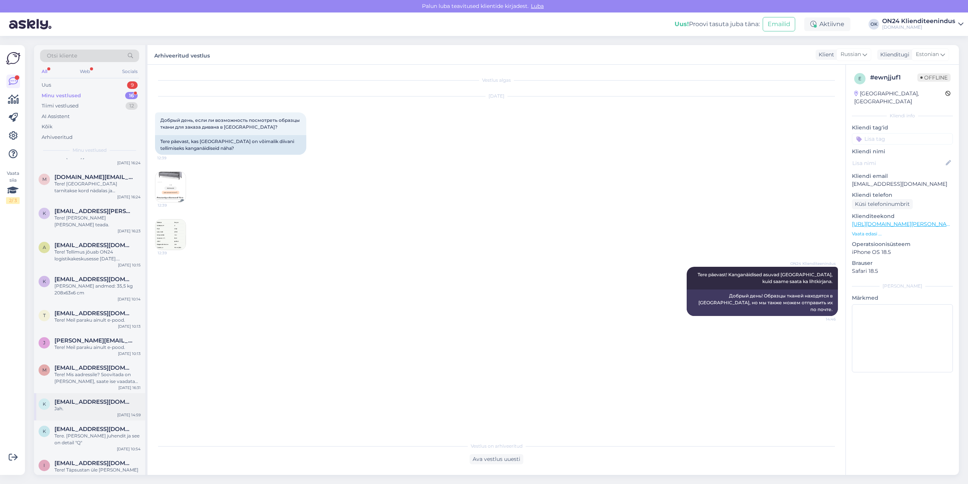
click at [90, 398] on span "[EMAIL_ADDRESS][DOMAIN_NAME]" at bounding box center [93, 401] width 79 height 7
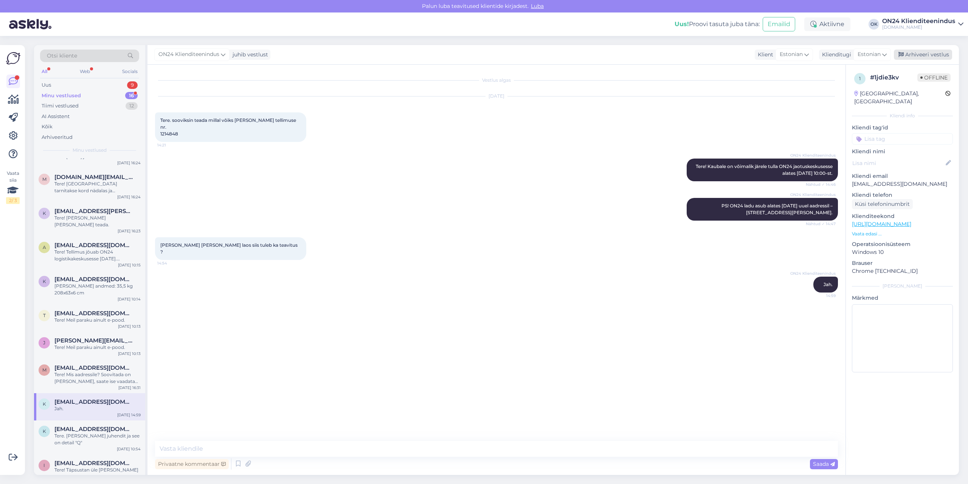
click at [913, 54] on div "Arhiveeri vestlus" at bounding box center [923, 55] width 58 height 10
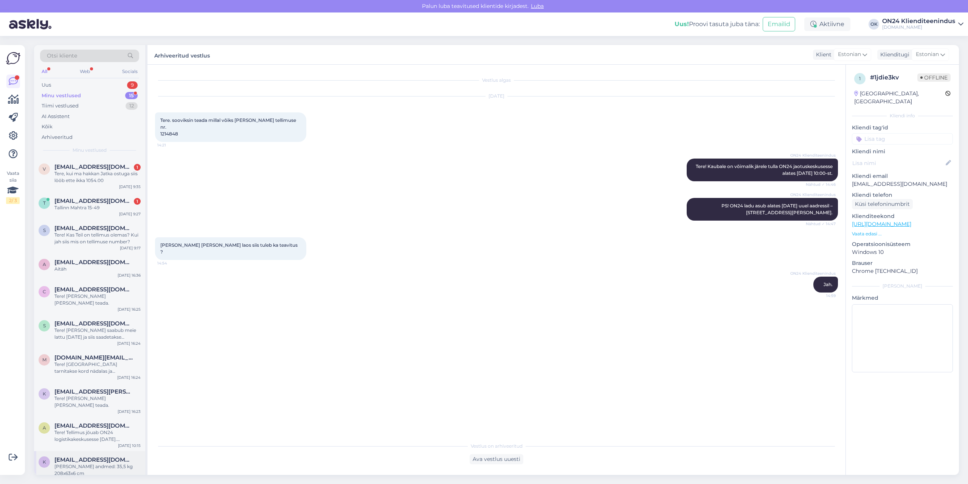
scroll to position [153, 0]
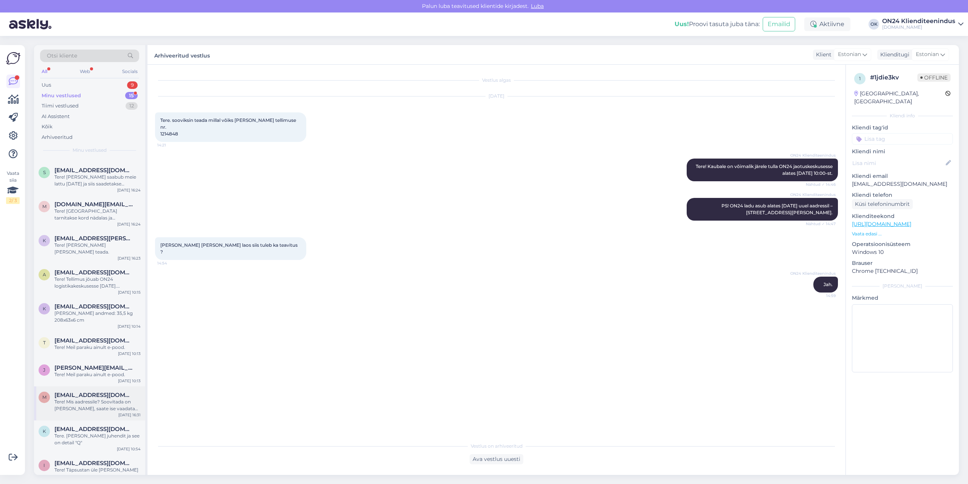
click at [58, 398] on div "Tere! Mis aadressile? Soovitada on [PERSON_NAME], saate ise vaadata valikud [PE…" at bounding box center [97, 405] width 86 height 14
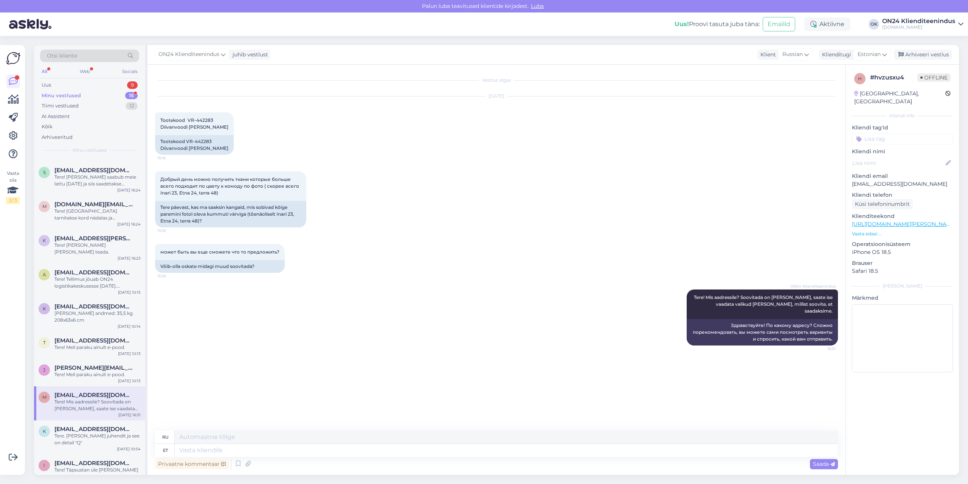
click at [919, 48] on div "ON24 Klienditeenindus juhib vestlust [GEOGRAPHIC_DATA] Russian rus Belarusian R…" at bounding box center [554, 55] width 812 height 20
click at [923, 56] on div "Arhiveeri vestlus" at bounding box center [923, 55] width 58 height 10
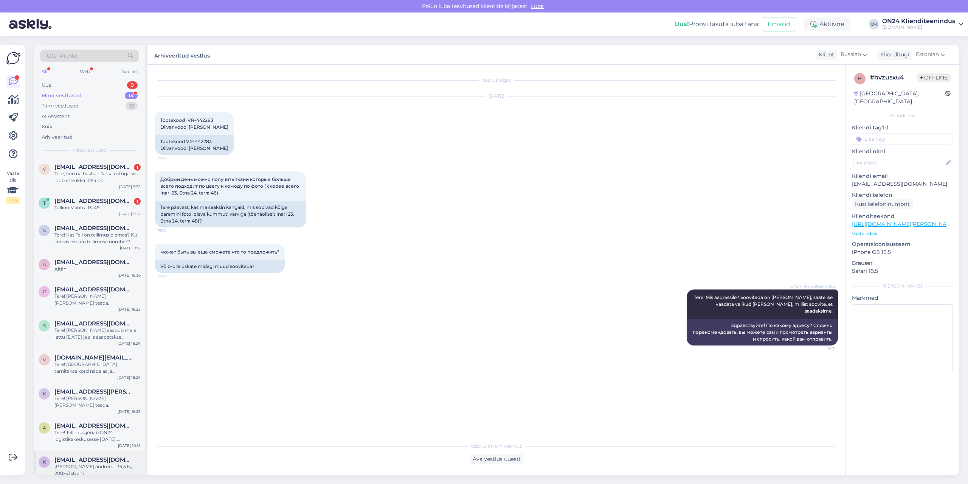
scroll to position [119, 0]
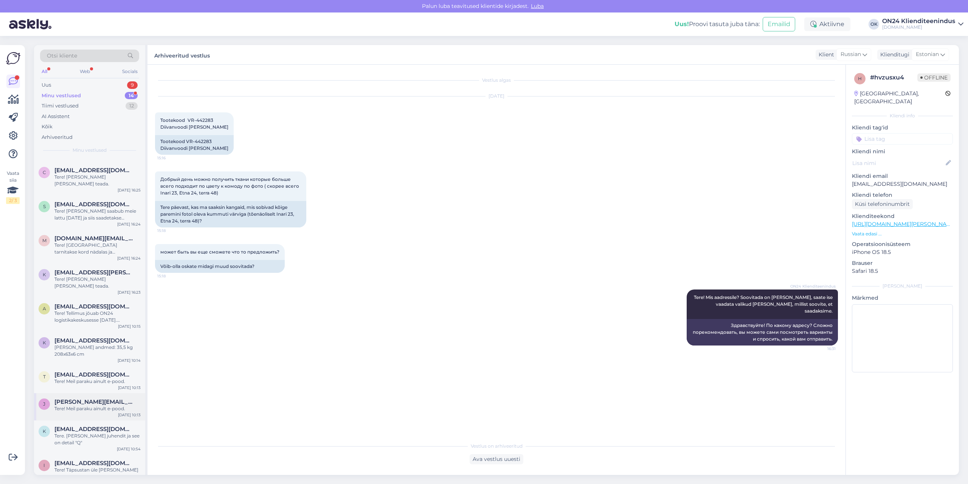
click at [76, 398] on div "[PERSON_NAME] [PERSON_NAME][EMAIL_ADDRESS][DOMAIN_NAME] Tere! Meil paraku ainul…" at bounding box center [89, 406] width 111 height 27
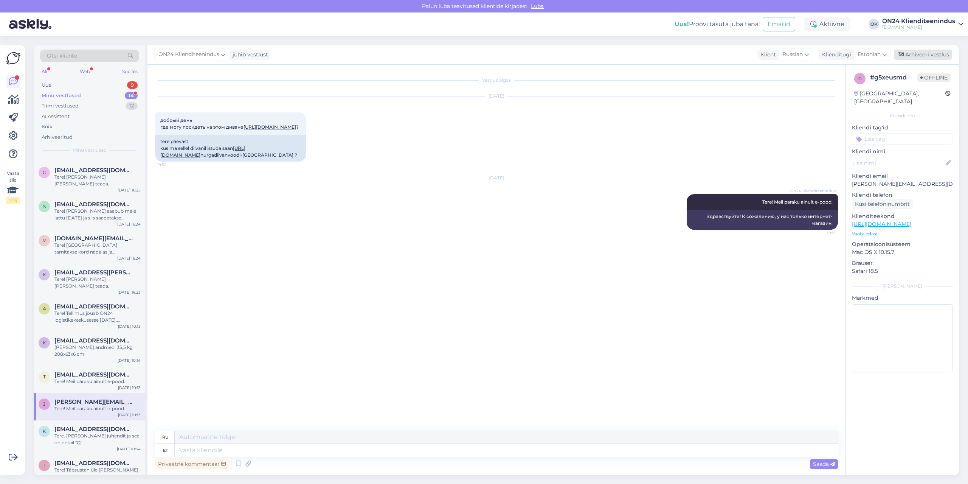
click at [910, 53] on div "Arhiveeri vestlus" at bounding box center [923, 55] width 58 height 10
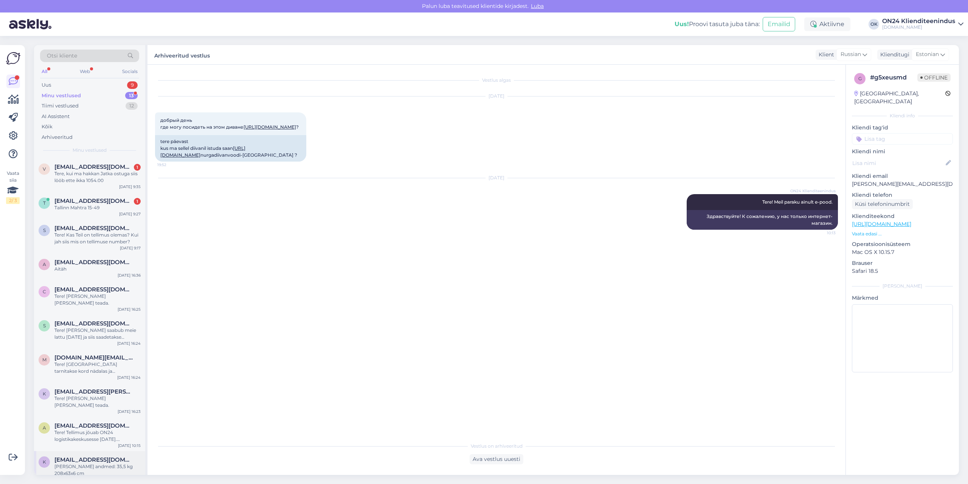
scroll to position [92, 0]
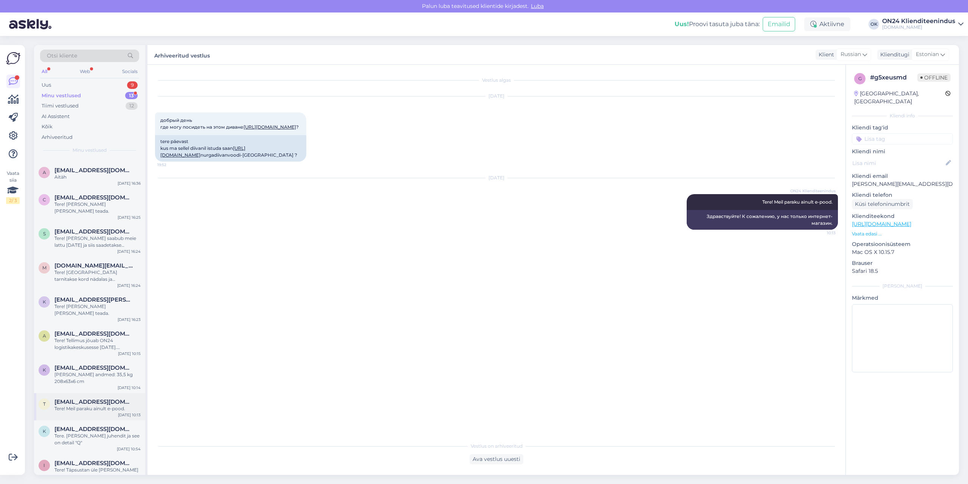
click at [81, 398] on span "[EMAIL_ADDRESS][DOMAIN_NAME]" at bounding box center [93, 401] width 79 height 7
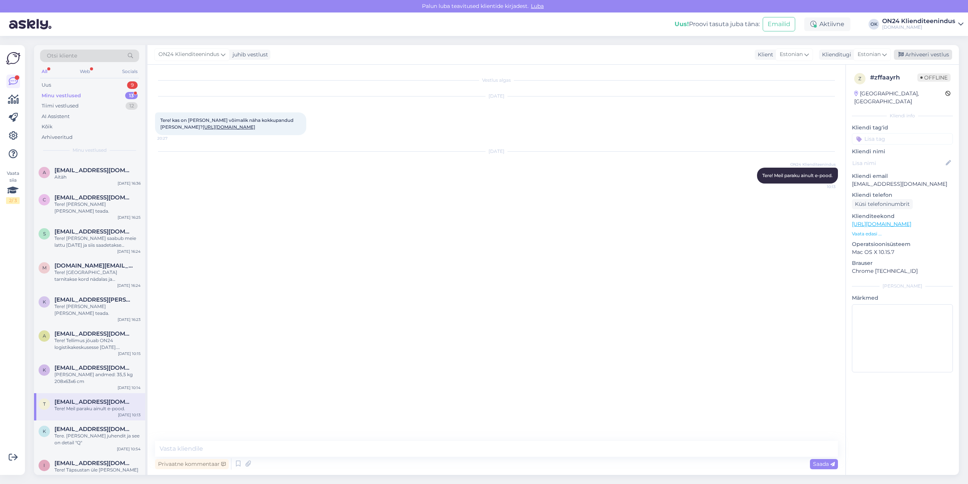
click at [928, 55] on div "Arhiveeri vestlus" at bounding box center [923, 55] width 58 height 10
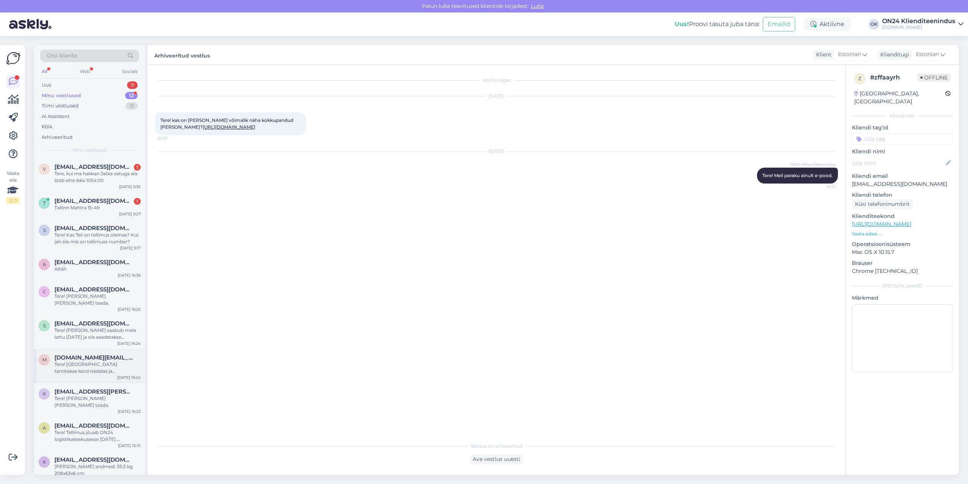
scroll to position [65, 0]
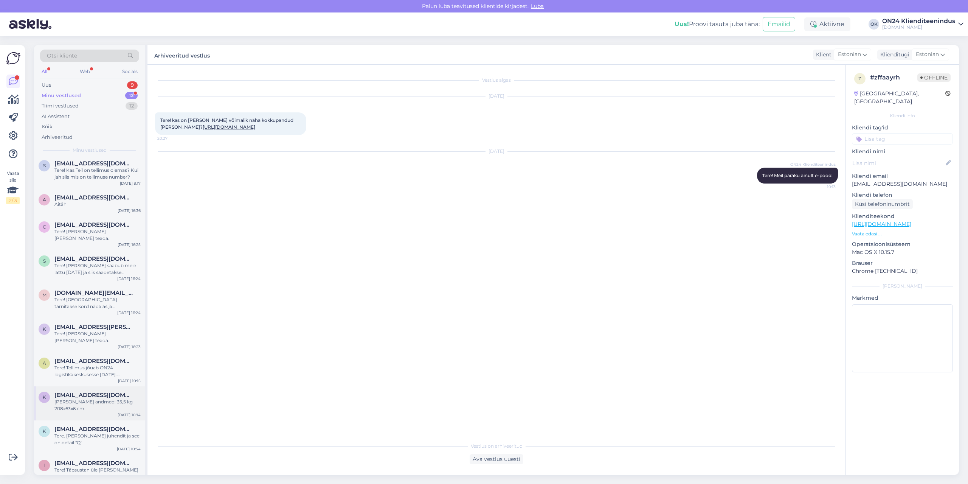
click at [71, 398] on div "[PERSON_NAME] andmed: 35,5 kg 208x63x6 cm" at bounding box center [97, 405] width 86 height 14
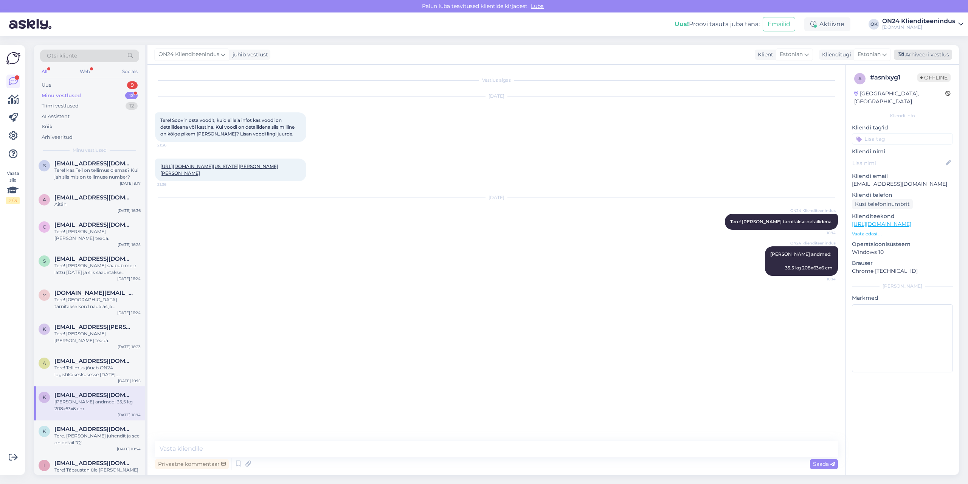
click at [931, 56] on div "Arhiveeri vestlus" at bounding box center [923, 55] width 58 height 10
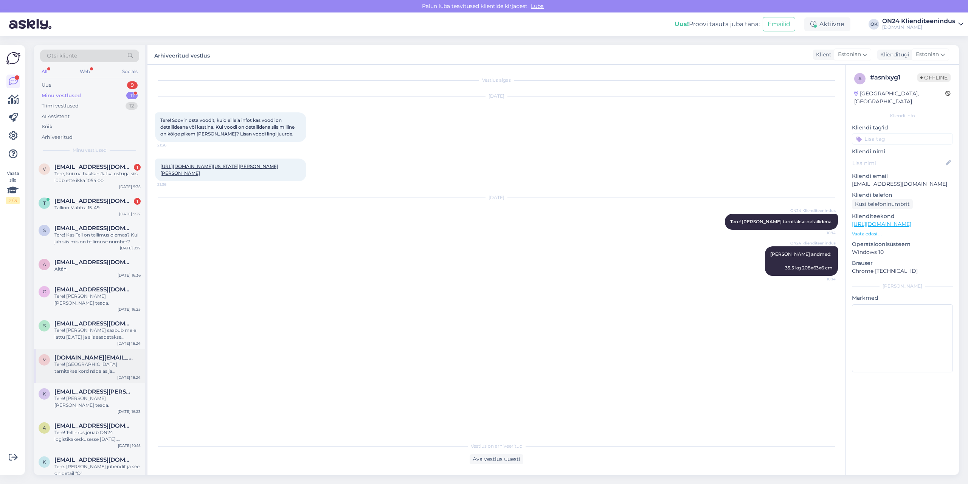
scroll to position [31, 0]
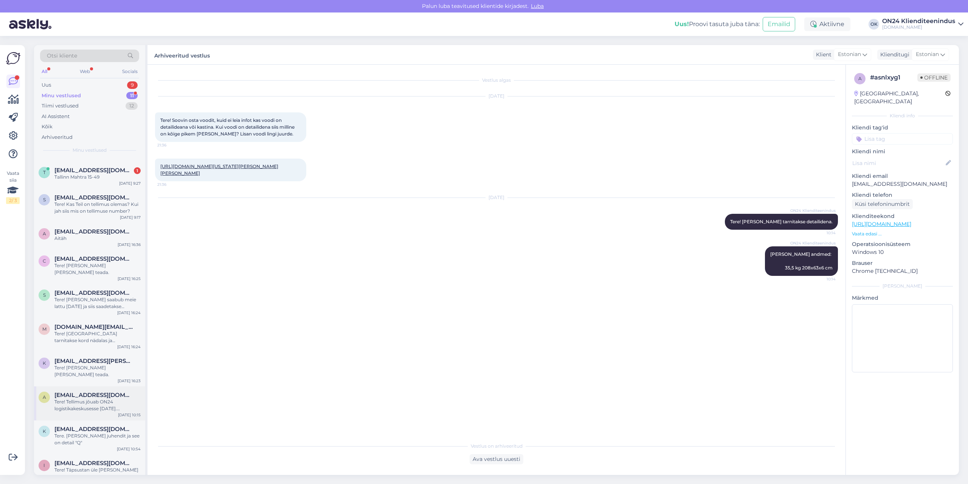
click at [102, 391] on span "[EMAIL_ADDRESS][DOMAIN_NAME]" at bounding box center [93, 394] width 79 height 7
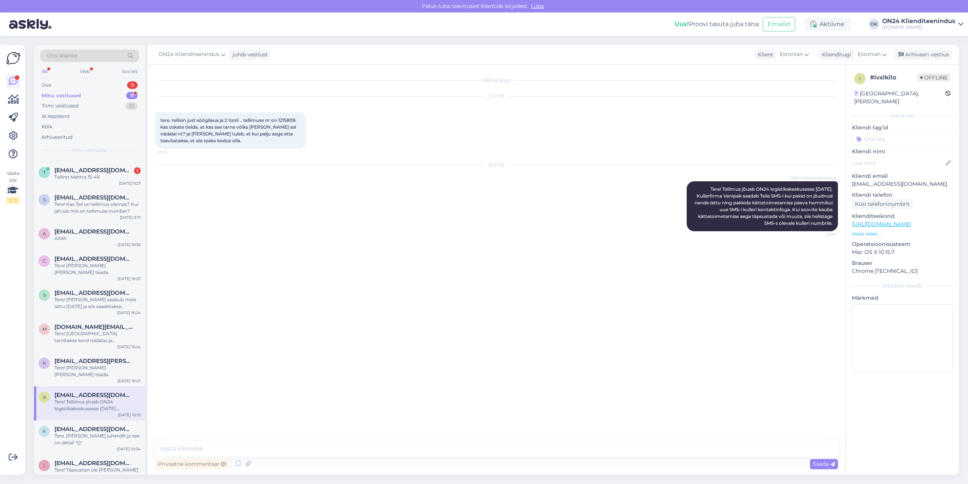
click at [916, 49] on div "ON24 Klienditeenindus juhib vestlust Klient Estonian rus Belarusian Russian Kli…" at bounding box center [554, 55] width 812 height 20
click at [909, 57] on div "Arhiveeri vestlus" at bounding box center [923, 55] width 58 height 10
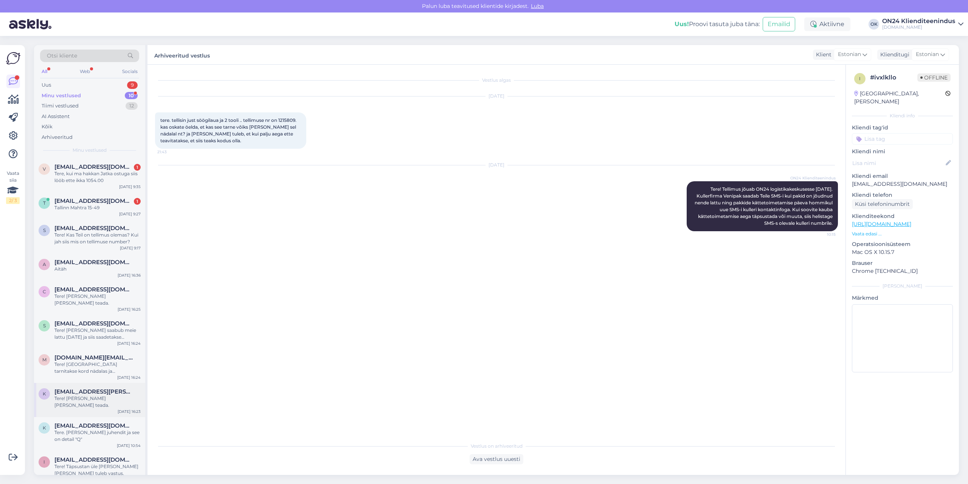
click at [92, 388] on span "[EMAIL_ADDRESS][PERSON_NAME][DOMAIN_NAME]" at bounding box center [93, 391] width 79 height 7
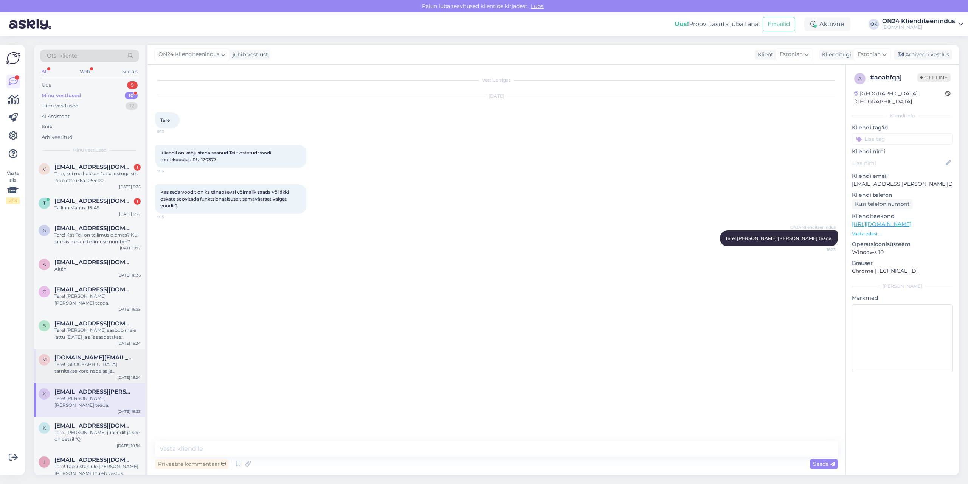
click at [84, 349] on div "m [DOMAIN_NAME][EMAIL_ADDRESS][DOMAIN_NAME] Tere! [GEOGRAPHIC_DATA] tarnitakse …" at bounding box center [89, 366] width 111 height 34
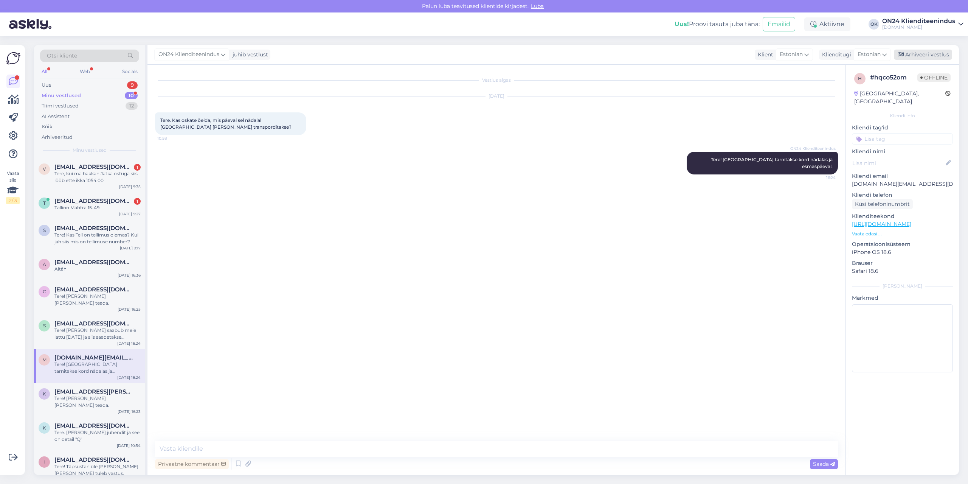
click at [903, 53] on icon at bounding box center [901, 54] width 5 height 5
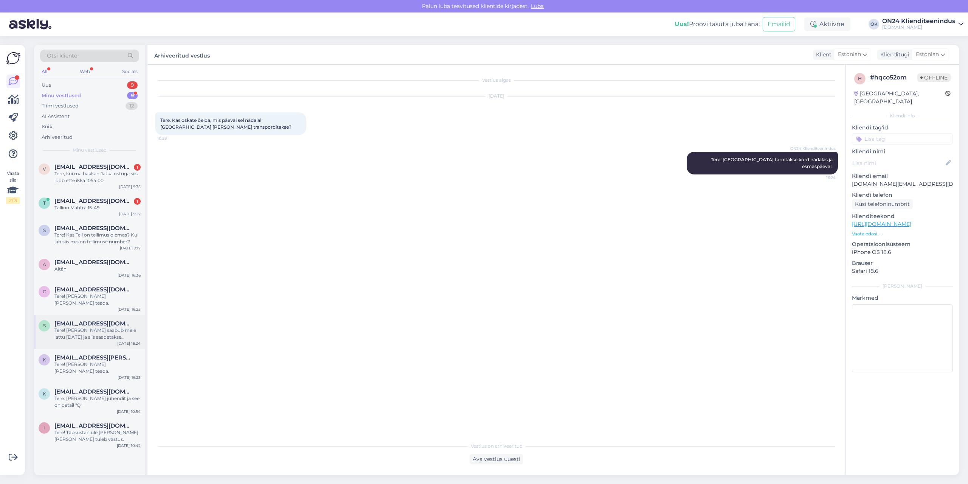
click at [110, 327] on div "Tere! [PERSON_NAME] saabub meie lattu [DATE] ja siis saadetakse pakiautomaati." at bounding box center [97, 334] width 86 height 14
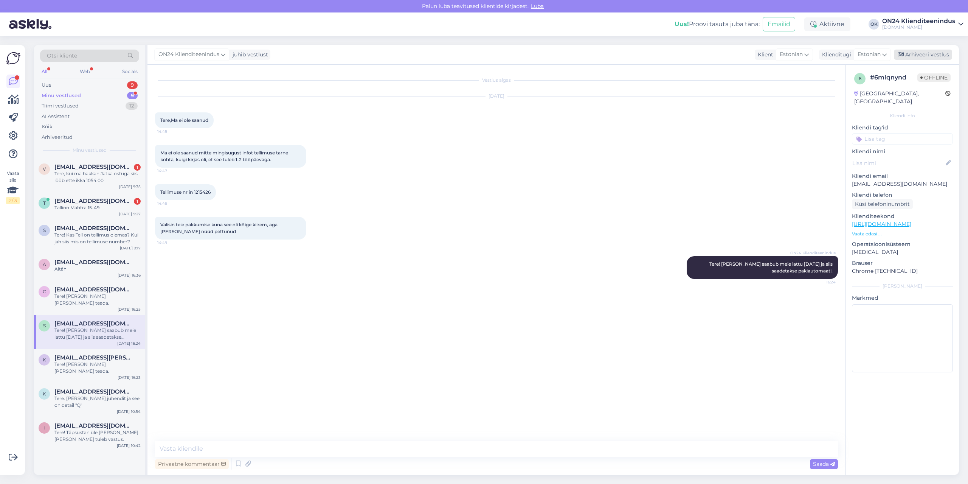
click at [920, 53] on div "Arhiveeri vestlus" at bounding box center [923, 55] width 58 height 10
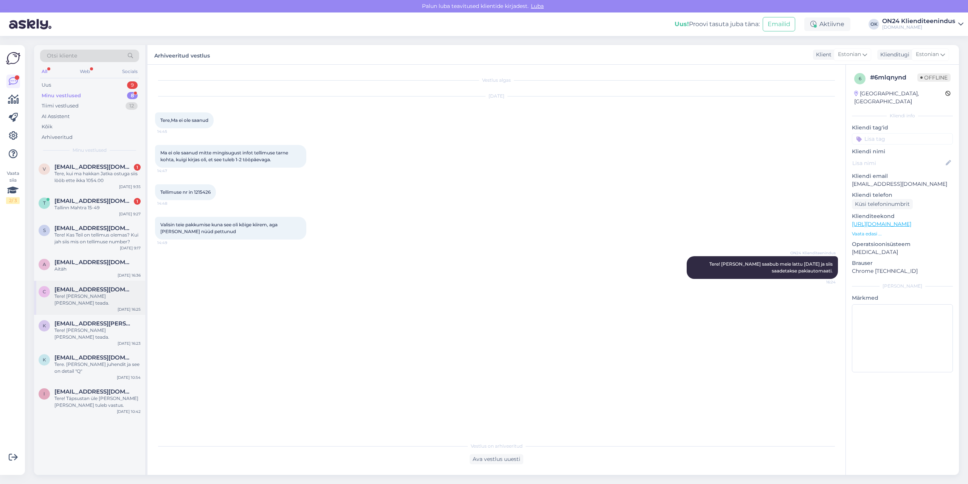
click at [78, 299] on div "Tere! [PERSON_NAME] [PERSON_NAME] teada." at bounding box center [97, 300] width 86 height 14
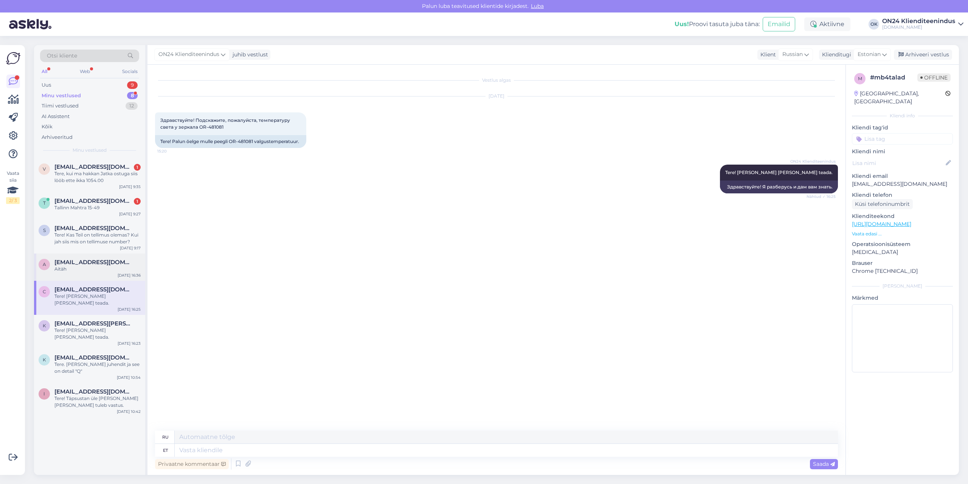
click at [77, 268] on div "Aitäh" at bounding box center [97, 269] width 86 height 7
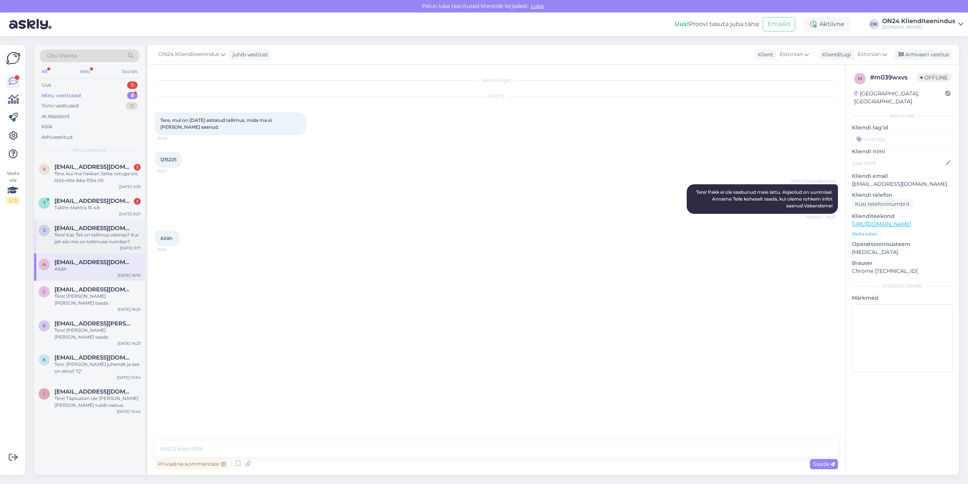
click at [108, 236] on div "Tere! Kas Teil on tellimus olemas? Kui jah siis mis on tellimuse number?" at bounding box center [97, 238] width 86 height 14
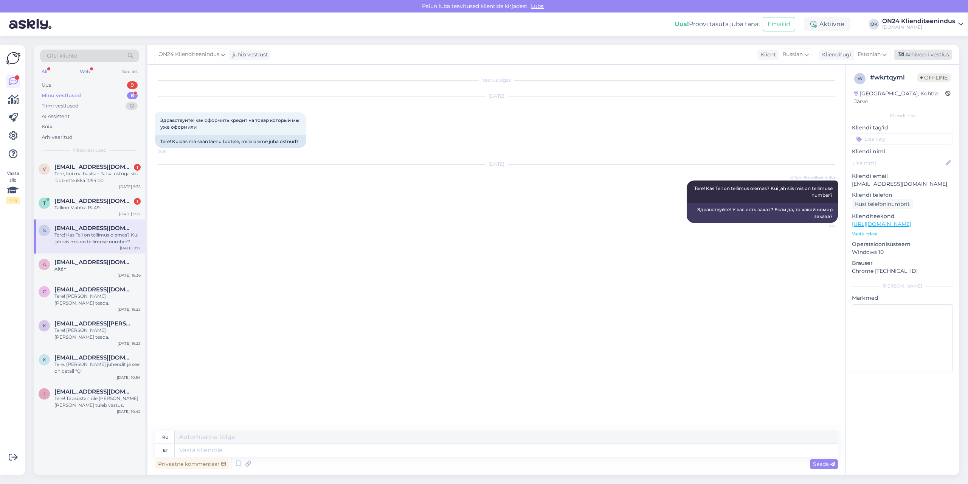
click at [924, 56] on div "Arhiveeri vestlus" at bounding box center [923, 55] width 58 height 10
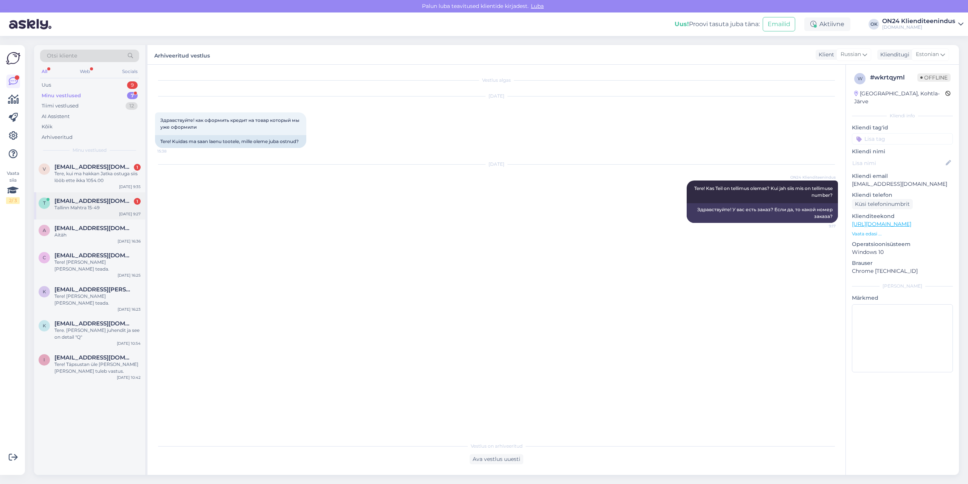
click at [96, 215] on div "t [EMAIL_ADDRESS][DOMAIN_NAME] 1 Tallinn Mahtra 15-49 [DATE] 9:27" at bounding box center [89, 205] width 111 height 27
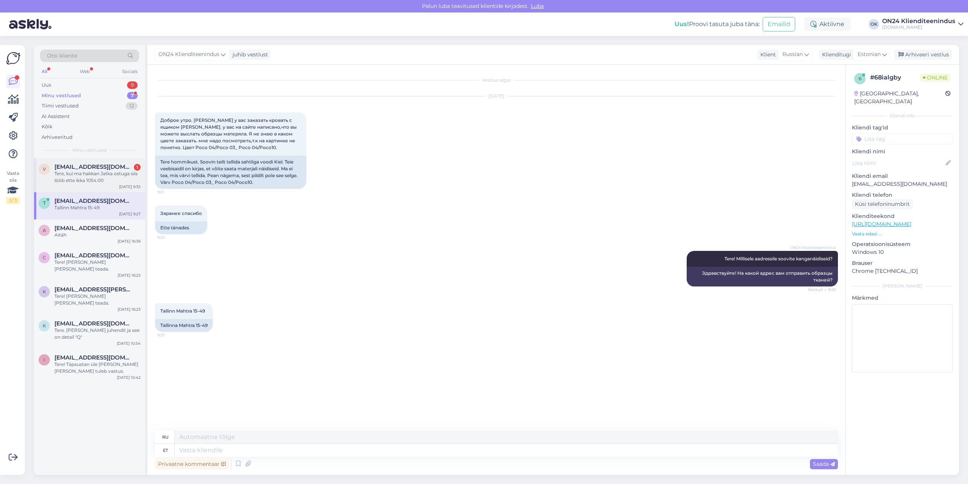
click at [95, 179] on div "Tere, kui ma hakkan Jatka ostuga siis lööb ette ikka 1054.00" at bounding box center [97, 177] width 86 height 14
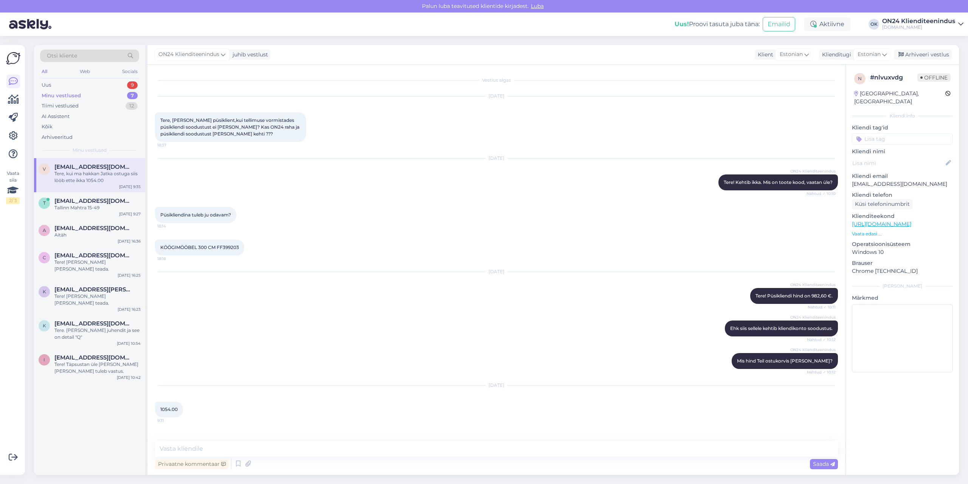
scroll to position [225, 0]
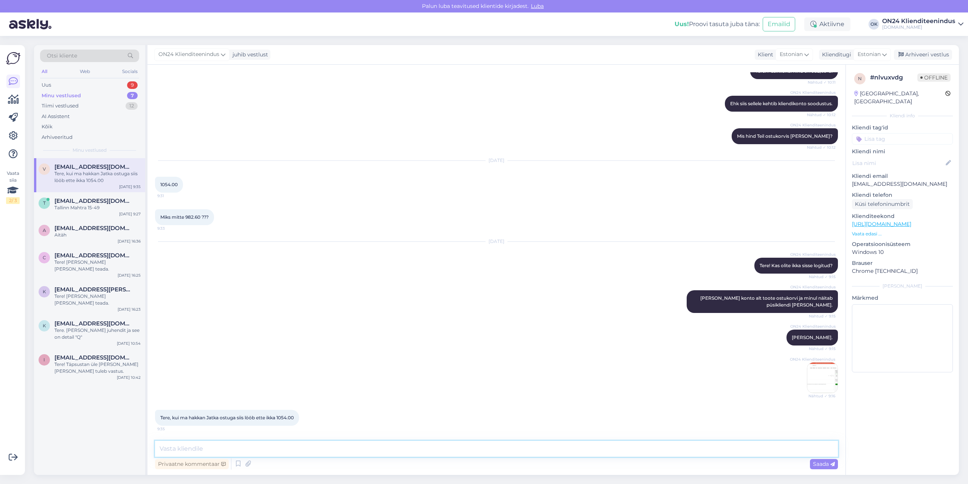
click at [245, 447] on textarea at bounding box center [496, 449] width 683 height 16
type textarea "Minul jääb ikka soodustus [PERSON_NAME] jätkan. Aga saan teha tellimuse ise."
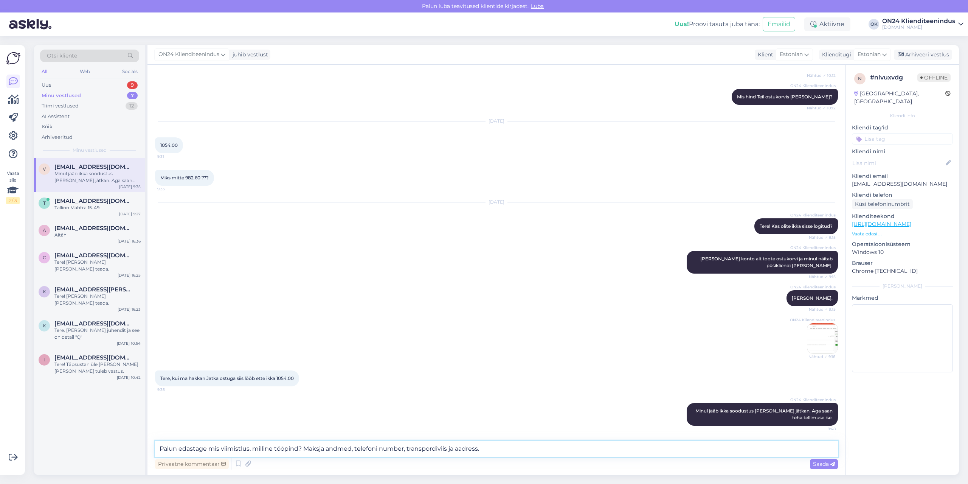
type textarea "Palun edastage mis viimistlus, milline tööpind? Maksja andmed, telefoni number,…"
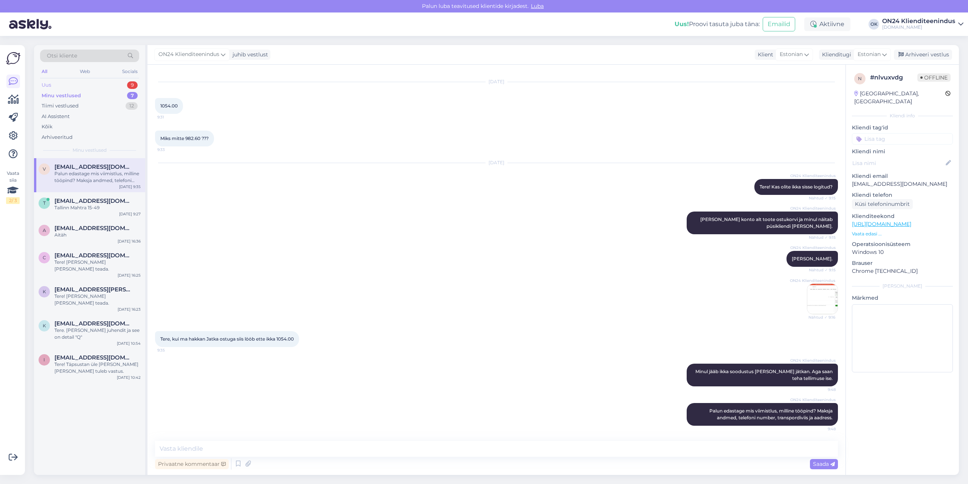
click at [82, 84] on div "Uus 9" at bounding box center [89, 85] width 99 height 11
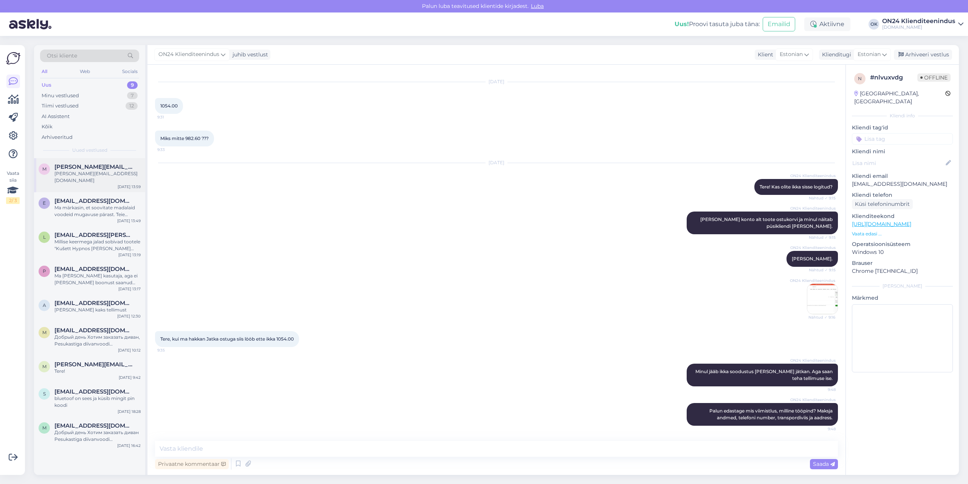
click at [58, 167] on span "[PERSON_NAME][EMAIL_ADDRESS][DOMAIN_NAME]" at bounding box center [93, 166] width 79 height 7
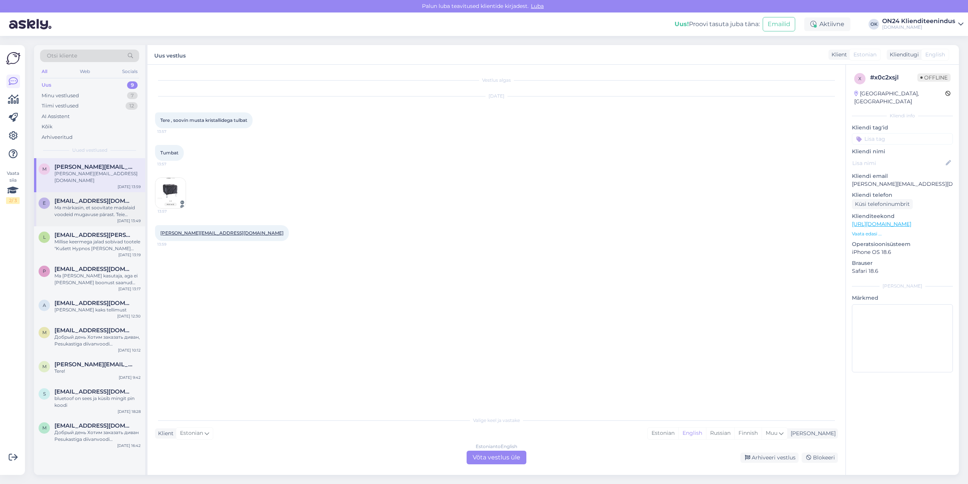
click at [71, 211] on div "Ma märkasin, et soovitate madalaid voodeid mugavuse pärast. Teie sisekujundajad…" at bounding box center [97, 211] width 86 height 14
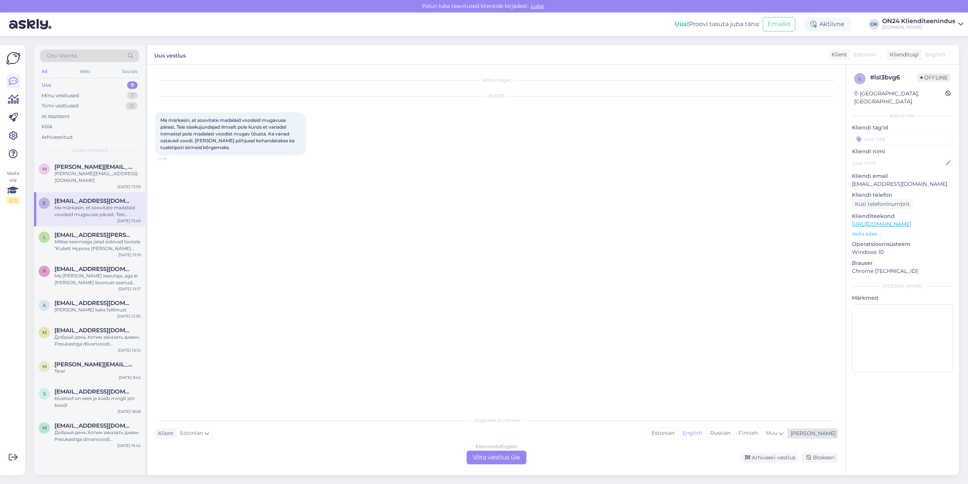
click at [679, 433] on div "Estonian" at bounding box center [663, 432] width 31 height 11
click at [491, 457] on div "Estonian to Estonian Võta vestlus üle" at bounding box center [497, 457] width 60 height 14
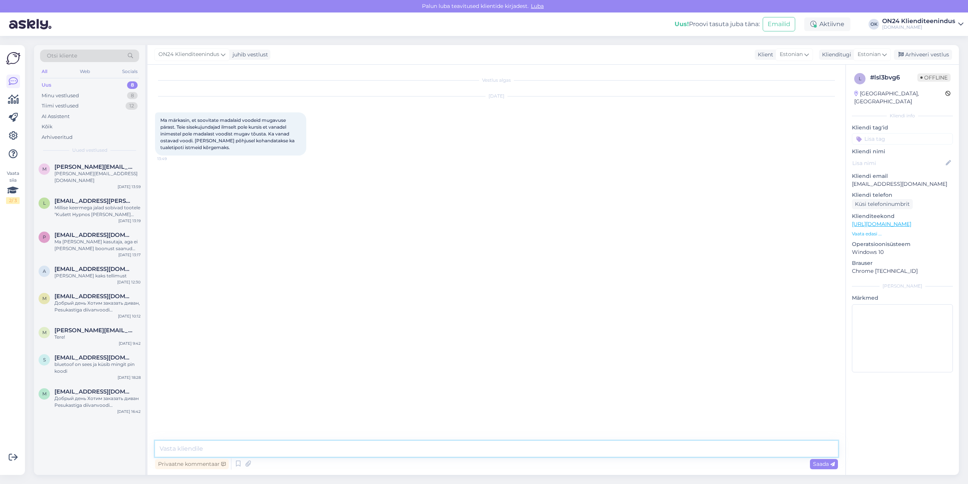
click at [455, 452] on textarea at bounding box center [496, 449] width 683 height 16
type textarea "Tere! Täname tagasiside eest."
click at [914, 54] on div "Arhiveeri vestlus" at bounding box center [923, 55] width 58 height 10
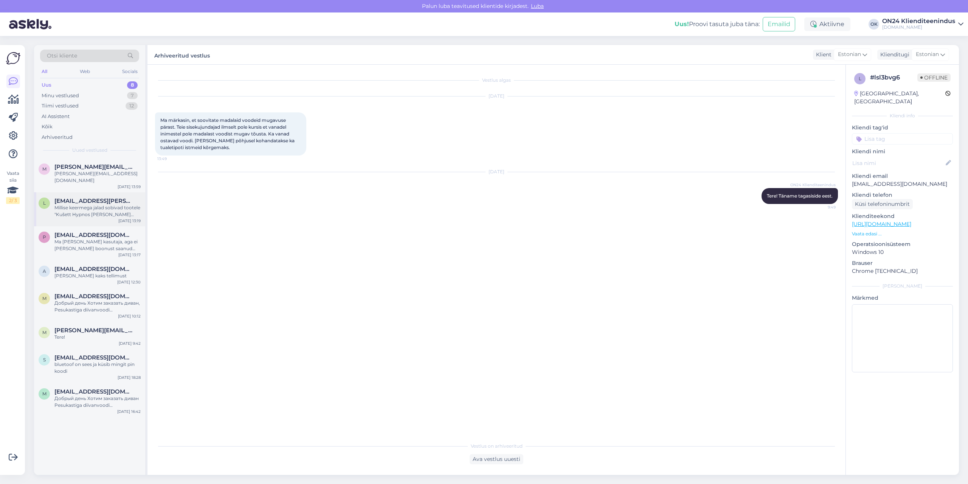
click at [80, 204] on div "Millise keermega jalad sobivad tootele "Kušett Hypnos [PERSON_NAME] topeltvedru…" at bounding box center [97, 211] width 86 height 14
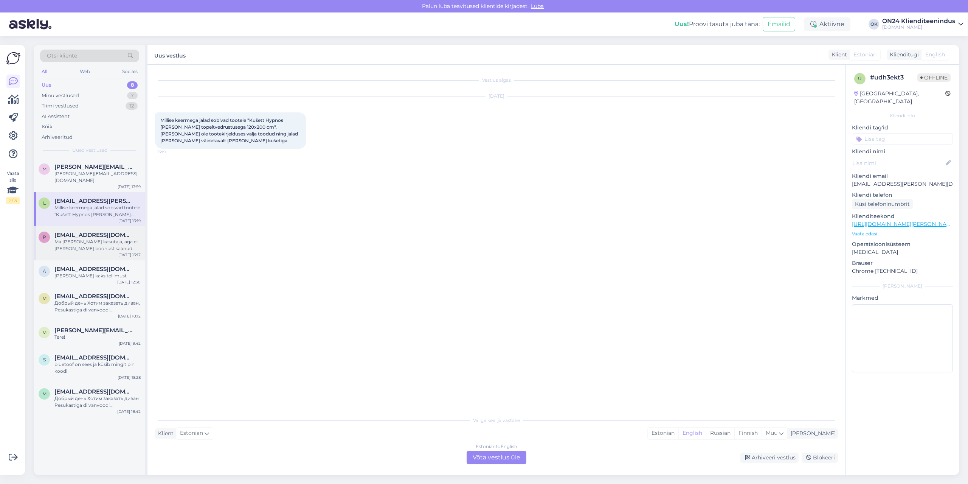
click at [74, 226] on div "p [EMAIL_ADDRESS][DOMAIN_NAME] Ma [PERSON_NAME] kasutaja, aga ei [PERSON_NAME] …" at bounding box center [89, 243] width 111 height 34
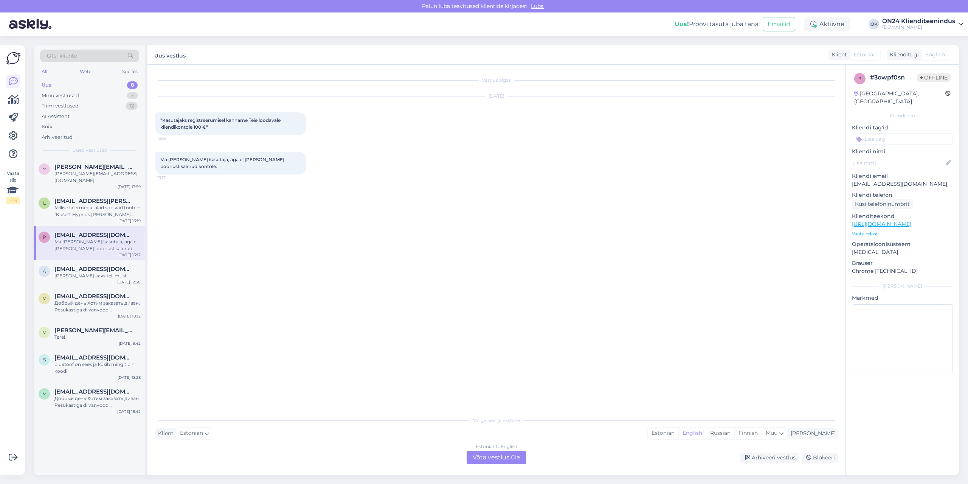
click at [900, 180] on p "[EMAIL_ADDRESS][DOMAIN_NAME]" at bounding box center [902, 184] width 101 height 8
copy p "[EMAIL_ADDRESS][DOMAIN_NAME]"
click at [679, 435] on div "Estonian" at bounding box center [663, 432] width 31 height 11
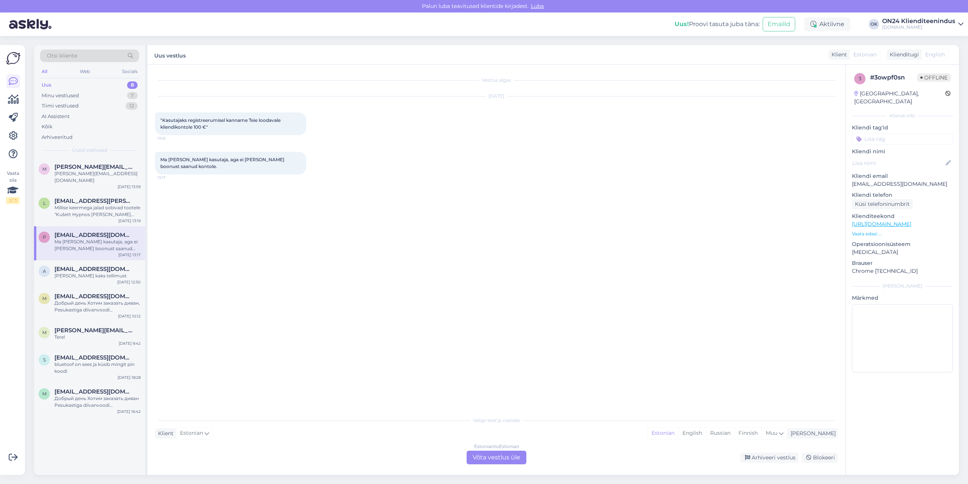
click at [513, 459] on div "Estonian to Estonian Võta vestlus üle" at bounding box center [497, 457] width 60 height 14
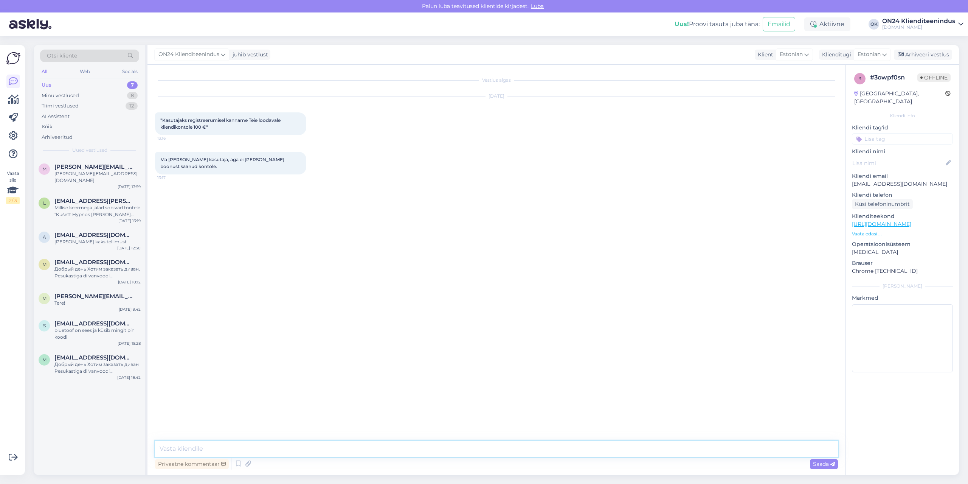
click at [497, 453] on textarea at bounding box center [496, 449] width 683 height 16
click at [239, 447] on textarea "Tere! [DATE] tegite" at bounding box center [496, 449] width 683 height 16
click at [440, 447] on textarea "Tere! [DATE] tegite konto [PERSON_NAME] päeval laekus Teile 100 ON24 raha." at bounding box center [496, 449] width 683 height 16
paste textarea "1213558"
type textarea "Tere! [DATE] tegite konto [PERSON_NAME] päeval laekus Teile 100 ON24 raha. Tell…"
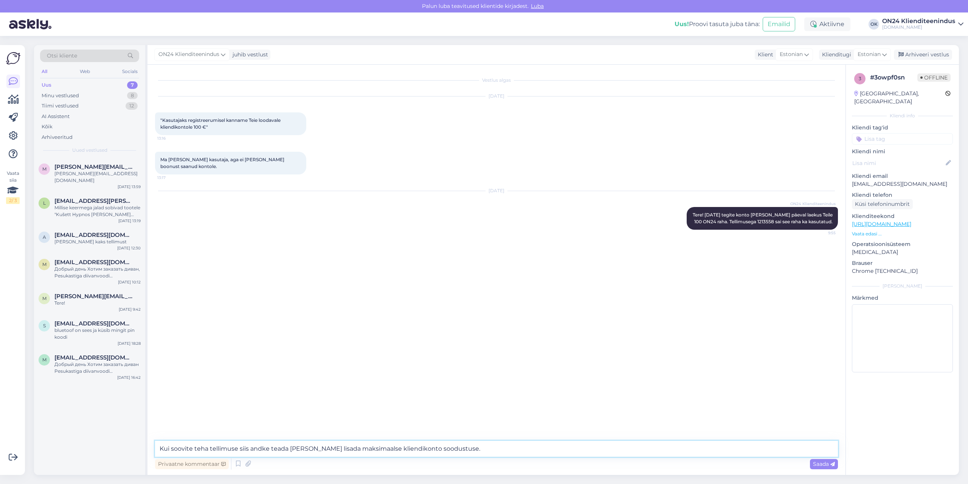
type textarea "Kui soovite teha tellimuse siis andke teada [PERSON_NAME] lisada maksimaalse kl…"
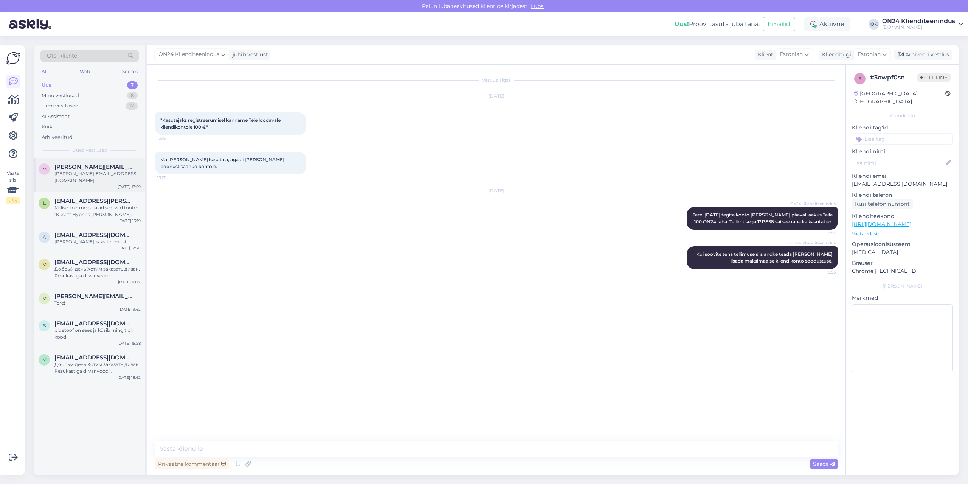
drag, startPoint x: 73, startPoint y: 174, endPoint x: 96, endPoint y: 161, distance: 25.9
click at [73, 174] on div "[PERSON_NAME][EMAIL_ADDRESS][DOMAIN_NAME]" at bounding box center [97, 177] width 86 height 14
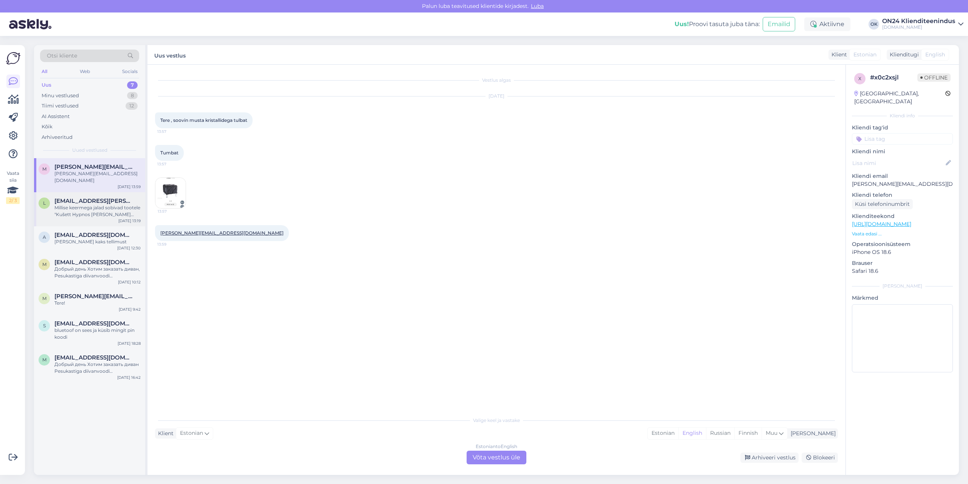
click at [75, 204] on div "Millise keermega jalad sobivad tootele "Kušett Hypnos [PERSON_NAME] topeltvedru…" at bounding box center [97, 211] width 86 height 14
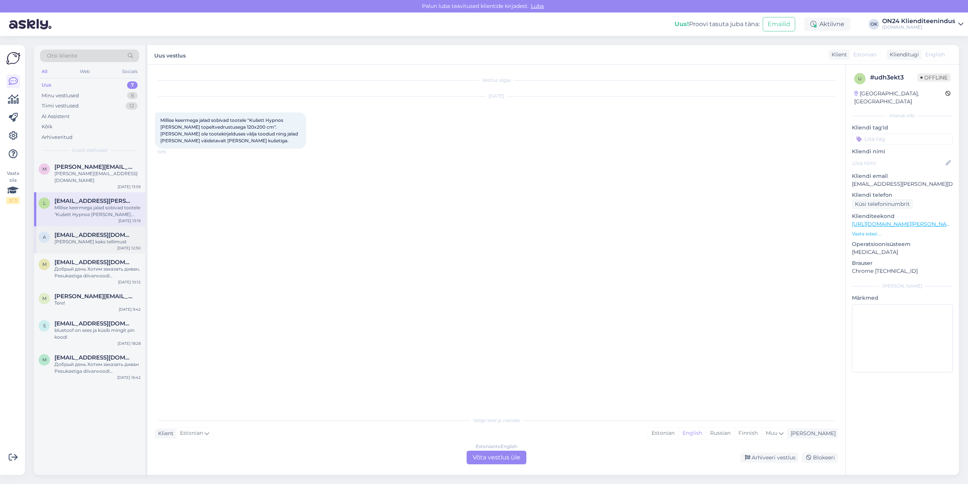
click at [92, 238] on div "[PERSON_NAME] kaks tellimust" at bounding box center [97, 241] width 86 height 7
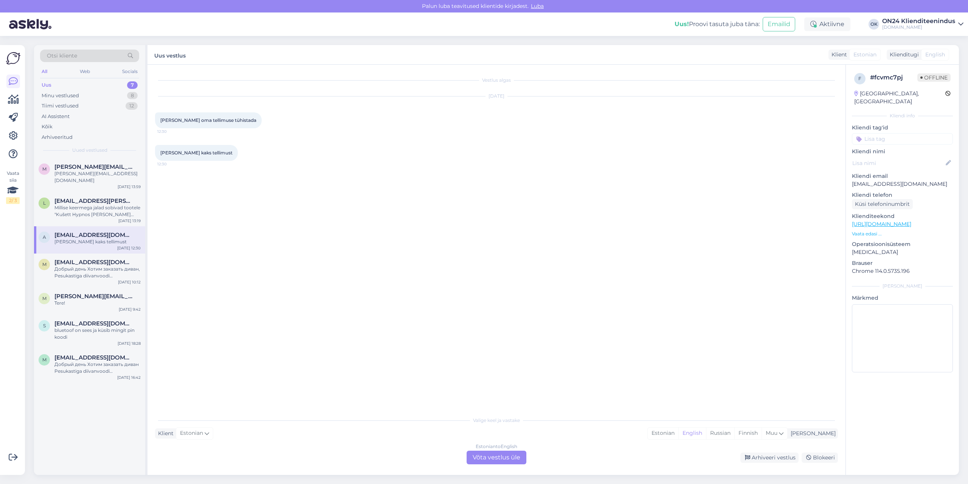
click at [867, 180] on p "[EMAIL_ADDRESS][DOMAIN_NAME]" at bounding box center [902, 184] width 101 height 8
copy p "[EMAIL_ADDRESS][DOMAIN_NAME]"
click at [679, 432] on div "Estonian" at bounding box center [663, 432] width 31 height 11
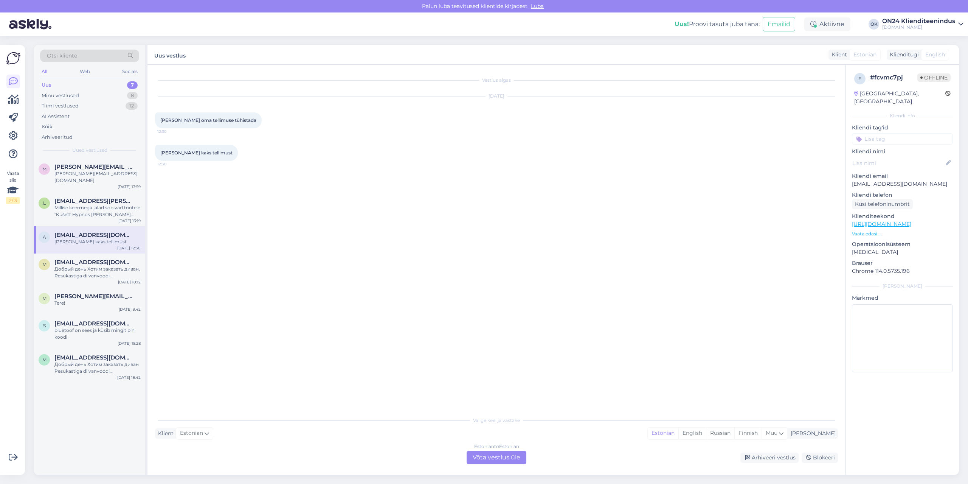
click at [502, 461] on div "Estonian to Estonian Võta vestlus üle" at bounding box center [497, 457] width 60 height 14
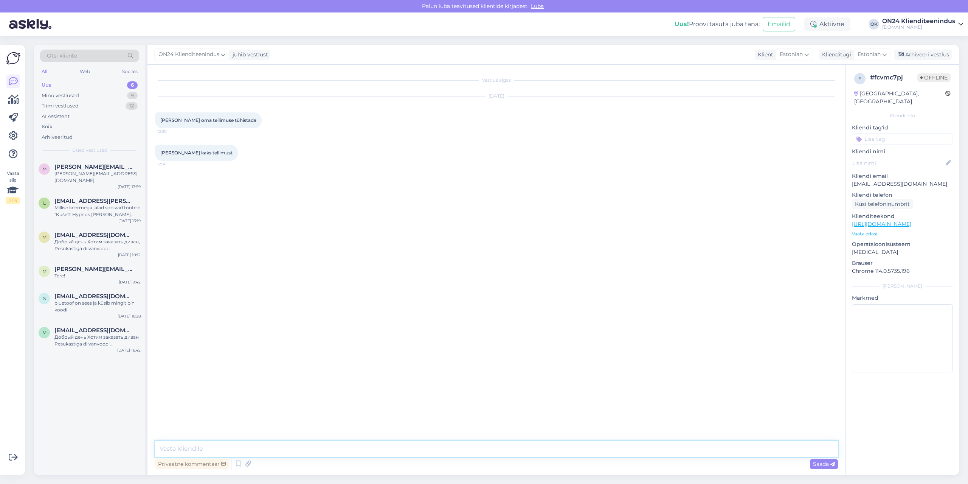
click at [497, 453] on textarea at bounding box center [496, 449] width 683 height 16
type textarea "Tere! Üks tellimus tühistatud."
click at [99, 242] on div "Добрый день Хотим заказать диван, Pesukastiga diivanvoodi [PERSON_NAME]-442283,…" at bounding box center [97, 245] width 86 height 14
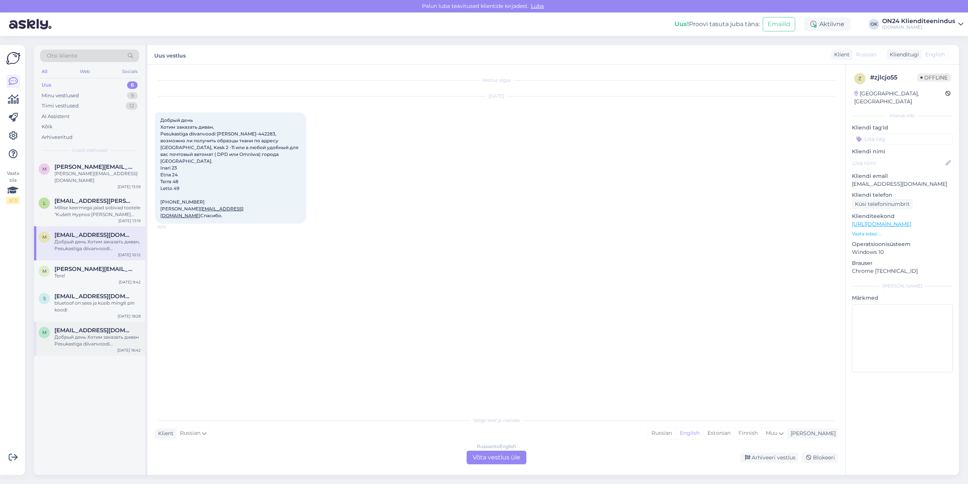
click at [93, 334] on div "Добрый день Хотим заказать диван Pesukastiga diivanvoodi [PERSON_NAME]-442283, …" at bounding box center [97, 341] width 86 height 14
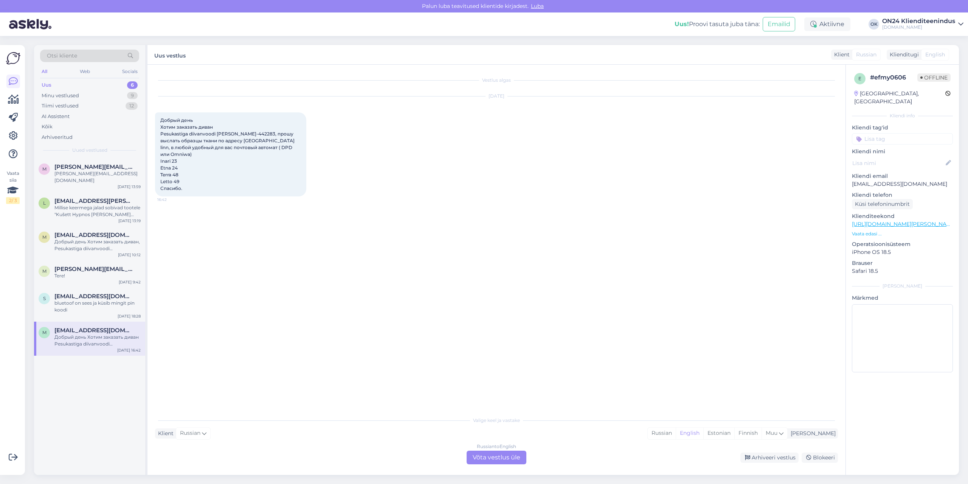
click at [775, 463] on div "Russian to English Võta vestlus üle Arhiveeri vestlus Blokeeri" at bounding box center [496, 457] width 683 height 14
click at [774, 456] on div "Arhiveeri vestlus" at bounding box center [770, 457] width 58 height 10
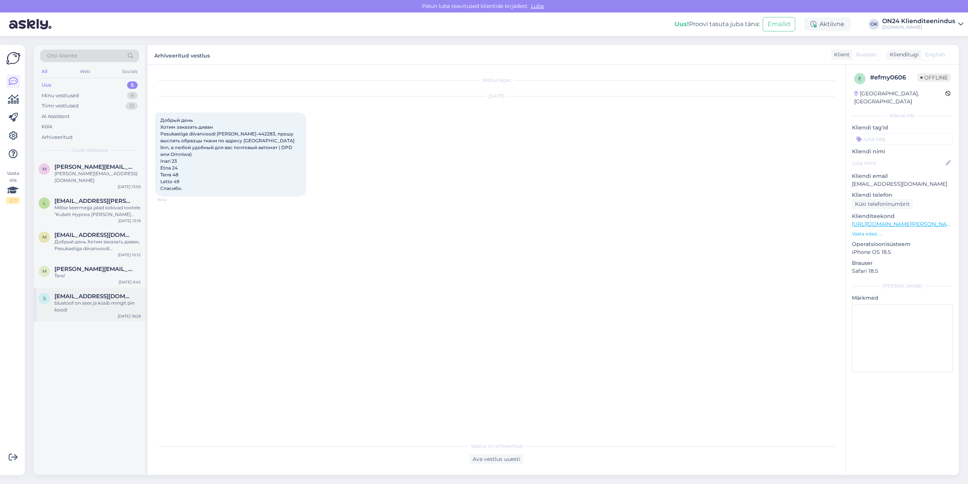
click at [127, 300] on div "bluetoof on sees ja küsib mingit pin koodi" at bounding box center [97, 307] width 86 height 14
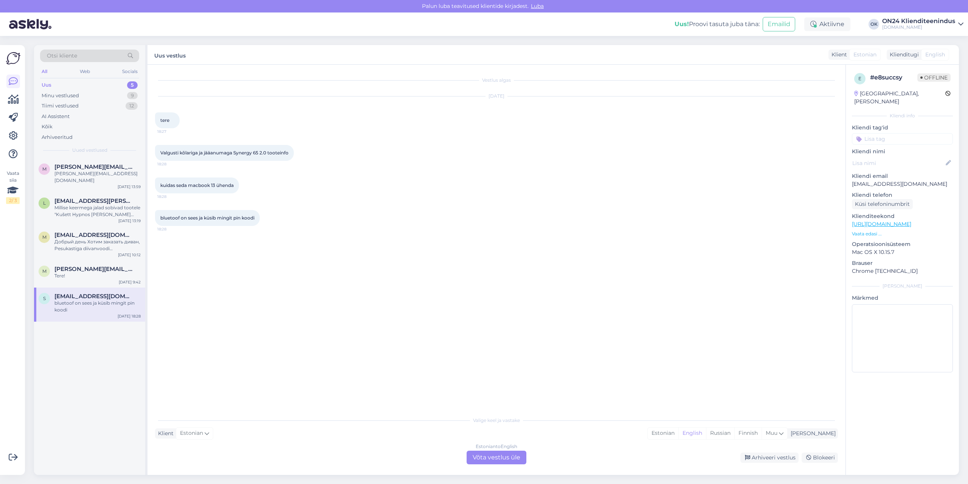
click at [869, 230] on p "Vaata edasi ..." at bounding box center [902, 233] width 101 height 7
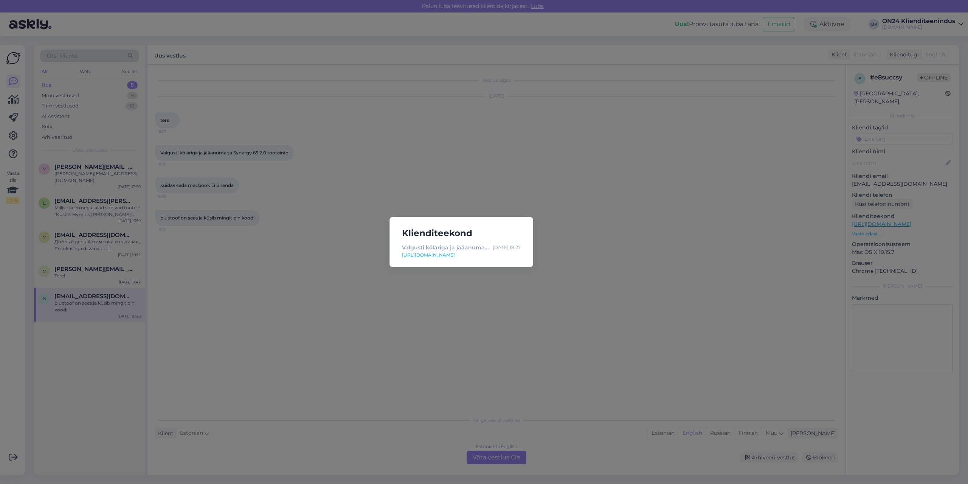
click at [476, 254] on link "[URL][DOMAIN_NAME]" at bounding box center [461, 255] width 119 height 7
click at [352, 337] on div "Klienditeekond Valgusti kõlariga ja jääanumaga Synergy 65 2.0 DR-434396 - [DOMA…" at bounding box center [484, 242] width 968 height 484
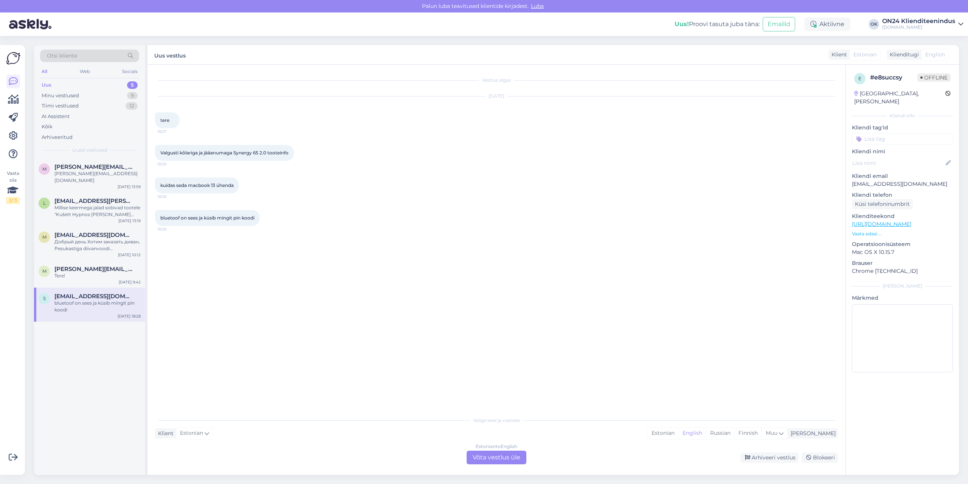
click at [244, 150] on span "Valgusti kõlariga ja jääanumaga Synergy 65 2.0 tooteinfo" at bounding box center [224, 153] width 128 height 6
drag, startPoint x: 235, startPoint y: 153, endPoint x: 268, endPoint y: 157, distance: 33.2
click at [268, 157] on div "Valgusti kõlariga ja jääanumaga Synergy 65 2.0 tooteinfo 18:28" at bounding box center [224, 153] width 139 height 16
copy span "Synergy 65 2.0"
click at [79, 266] on span "[PERSON_NAME][EMAIL_ADDRESS][DOMAIN_NAME]" at bounding box center [93, 269] width 79 height 7
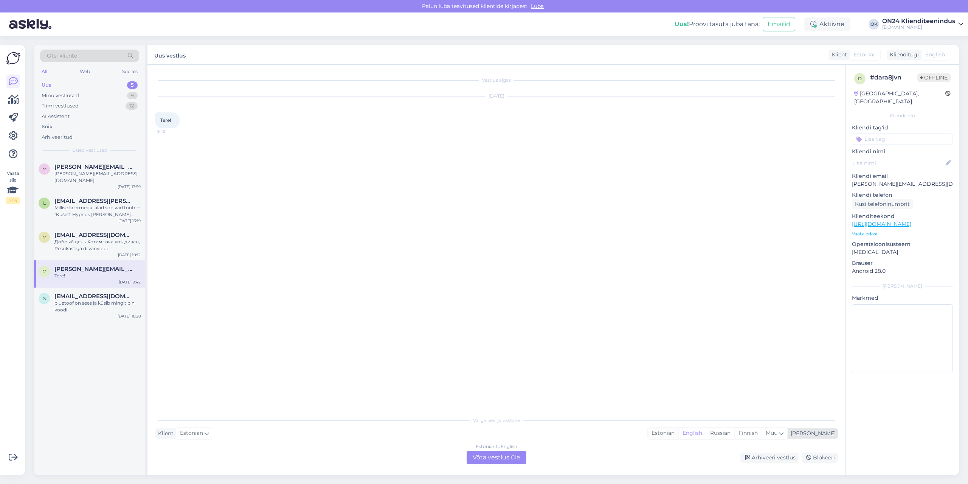
click at [679, 435] on div "Estonian" at bounding box center [663, 432] width 31 height 11
click at [512, 458] on div "Estonian to Estonian Võta vestlus üle" at bounding box center [497, 457] width 60 height 14
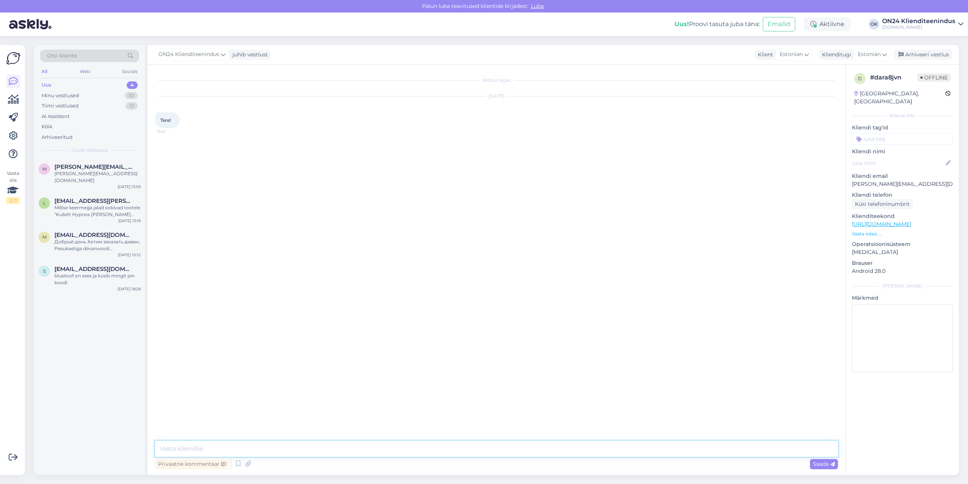
click at [446, 455] on textarea at bounding box center [496, 449] width 683 height 16
type textarea "Tere! Kuidas saame abiks ollaõ"
click at [74, 208] on div "Millise keermega jalad sobivad tootele "Kušett Hypnos [PERSON_NAME] topeltvedru…" at bounding box center [97, 211] width 86 height 14
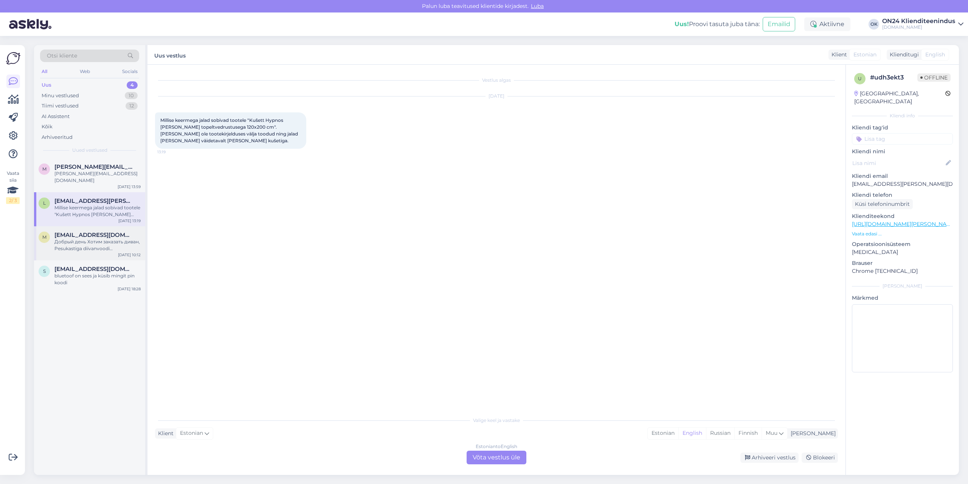
click at [88, 238] on div "Добрый день Хотим заказать диван, Pesukastiga diivanvoodi [PERSON_NAME]-442283,…" at bounding box center [97, 245] width 86 height 14
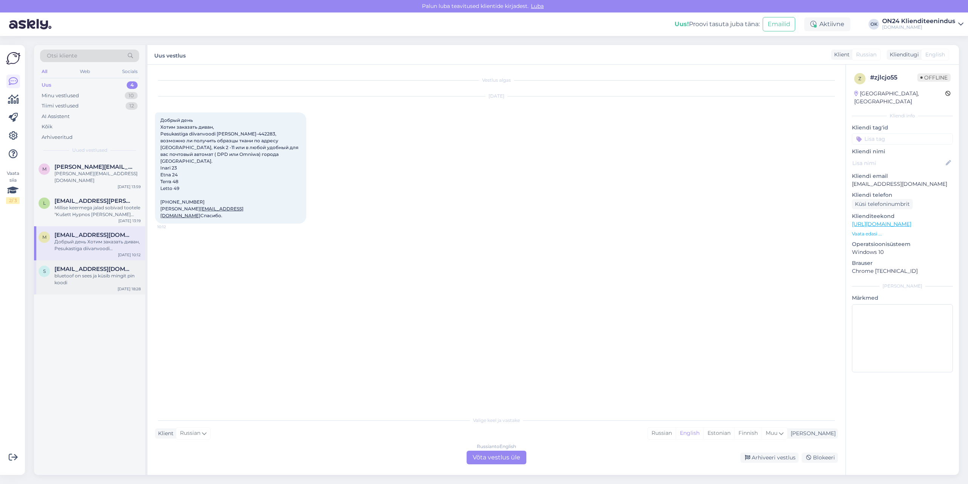
click at [86, 272] on div "bluetoof on sees ja küsib mingit pin koodi" at bounding box center [97, 279] width 86 height 14
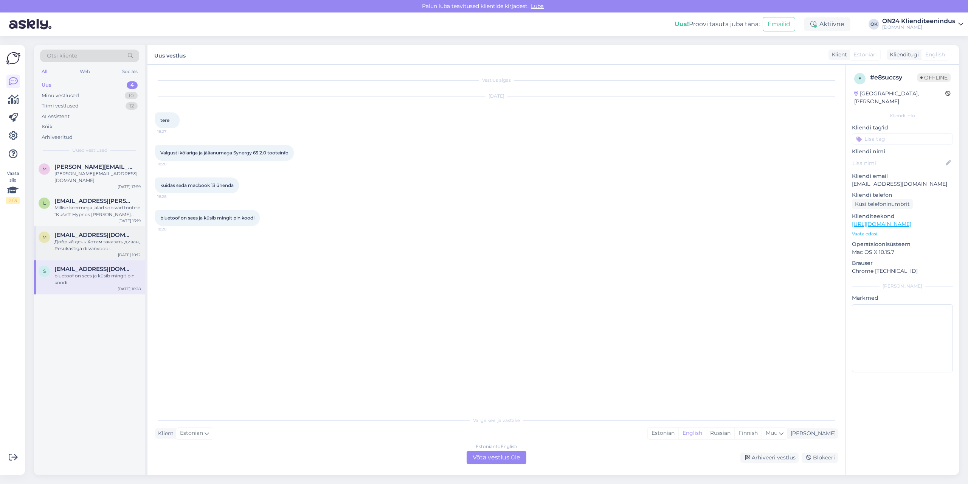
click at [93, 231] on span "[EMAIL_ADDRESS][DOMAIN_NAME]" at bounding box center [93, 234] width 79 height 7
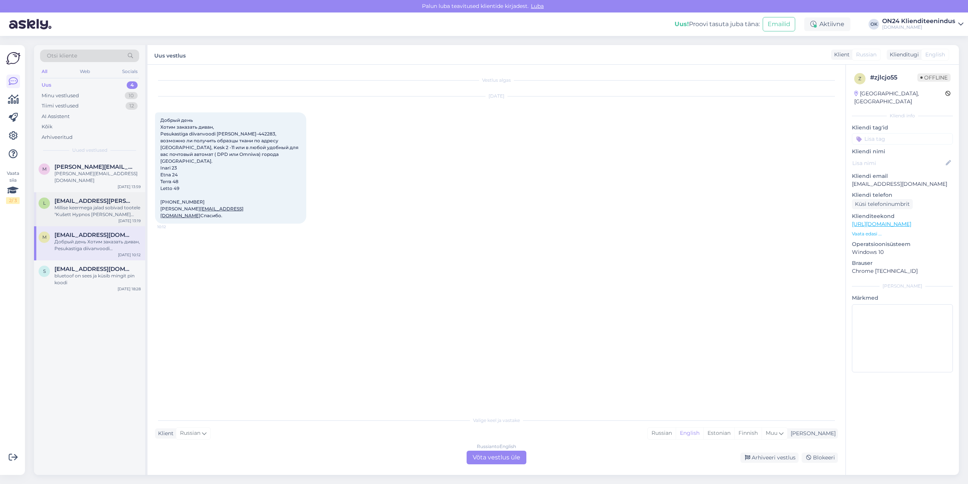
click at [76, 192] on div "l [EMAIL_ADDRESS][PERSON_NAME][DOMAIN_NAME] [PERSON_NAME] jalad sobivad tootele…" at bounding box center [89, 209] width 111 height 34
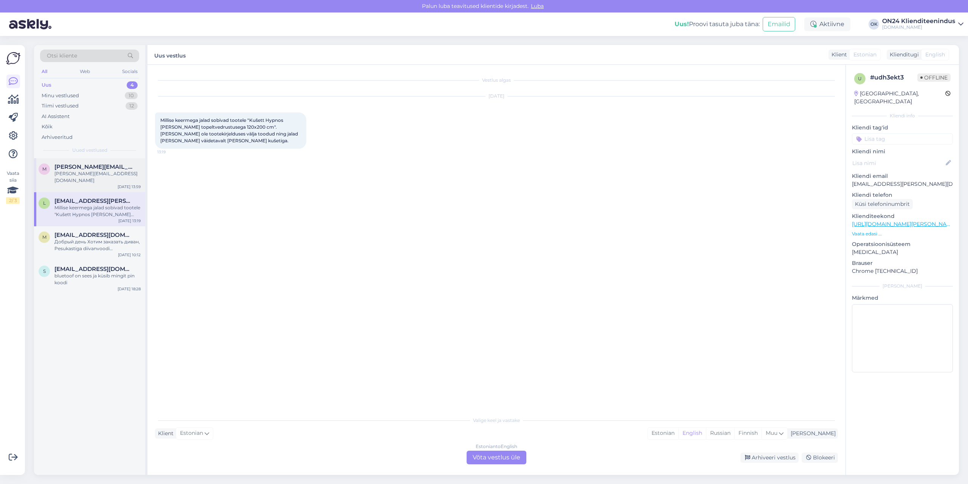
click at [81, 174] on div "[PERSON_NAME][EMAIL_ADDRESS][DOMAIN_NAME]" at bounding box center [97, 177] width 86 height 14
